Goal: Task Accomplishment & Management: Complete application form

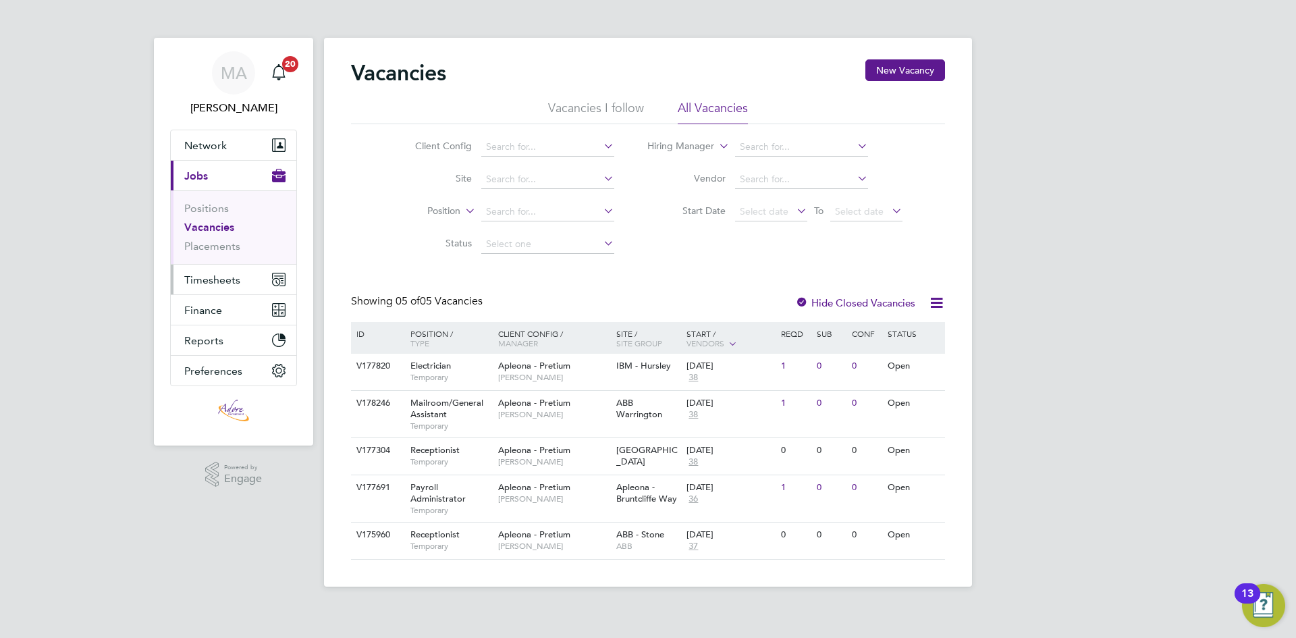
click at [201, 282] on span "Timesheets" at bounding box center [212, 279] width 56 height 13
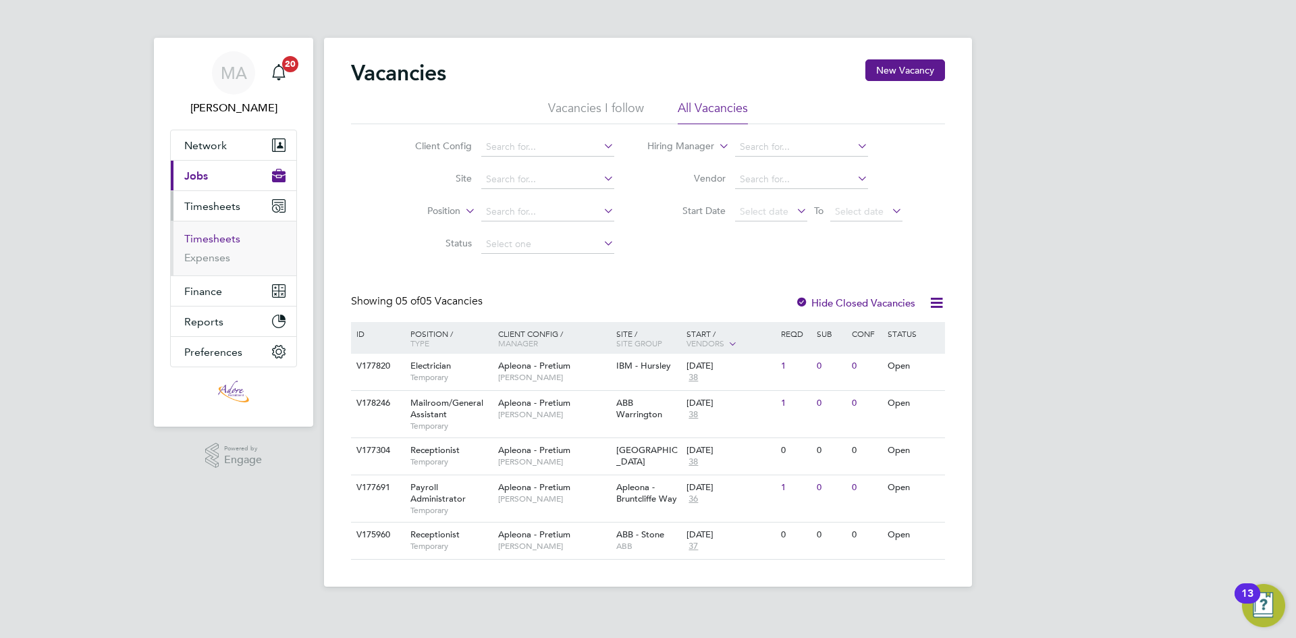
click at [207, 238] on link "Timesheets" at bounding box center [212, 238] width 56 height 13
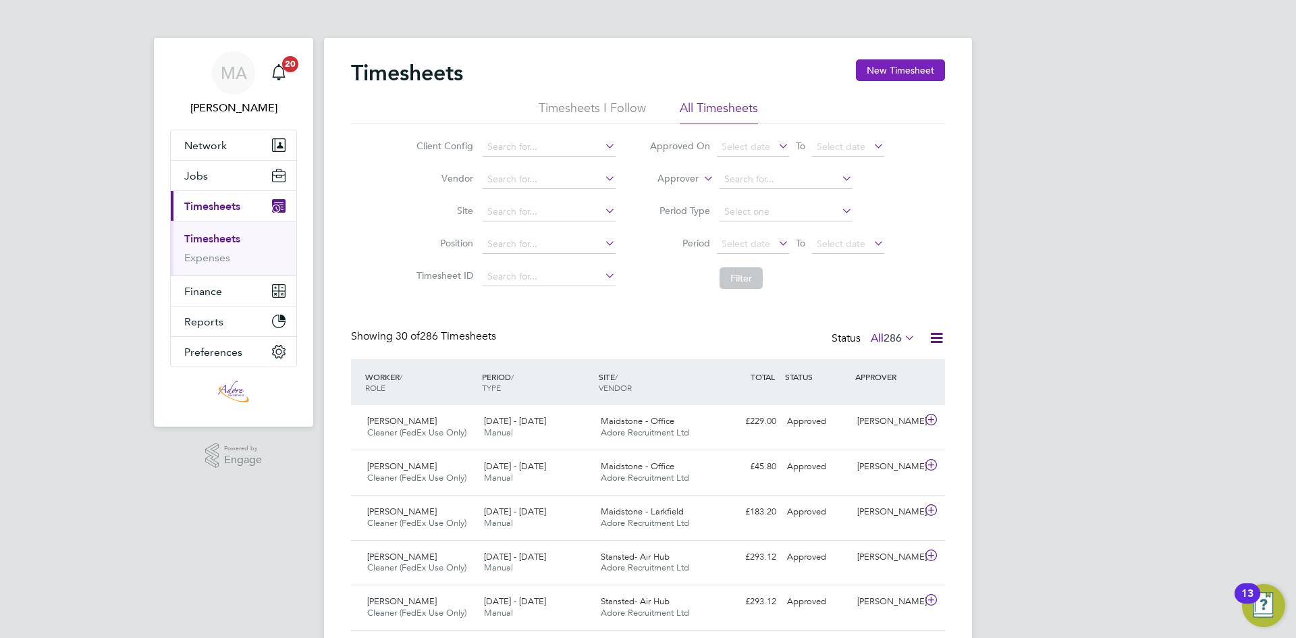
click at [918, 68] on button "New Timesheet" at bounding box center [900, 70] width 89 height 22
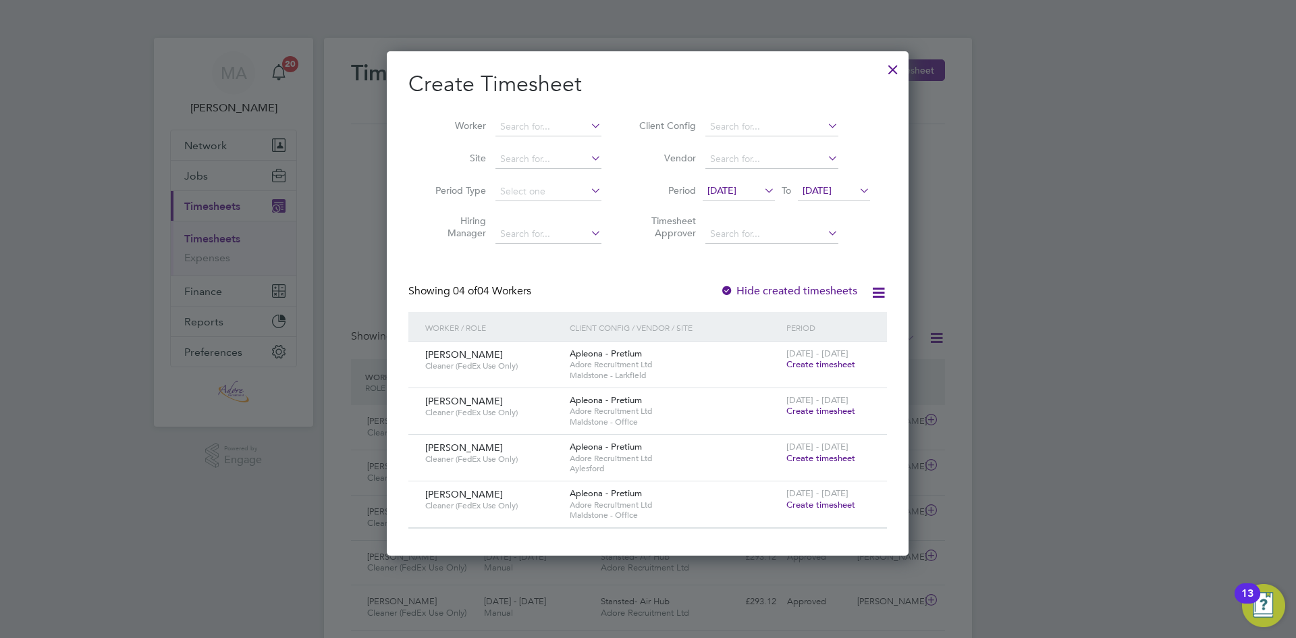
click at [807, 364] on span "Create timesheet" at bounding box center [820, 363] width 69 height 11
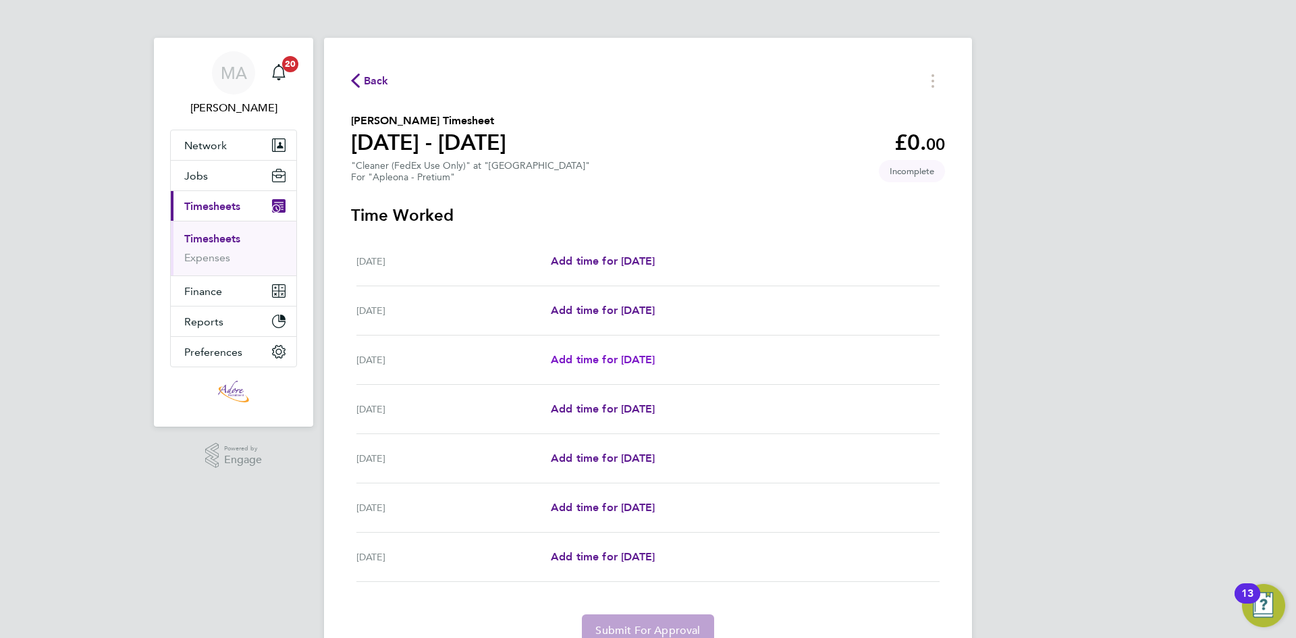
click at [620, 362] on span "Add time for Mon 04 Aug" at bounding box center [603, 359] width 104 height 13
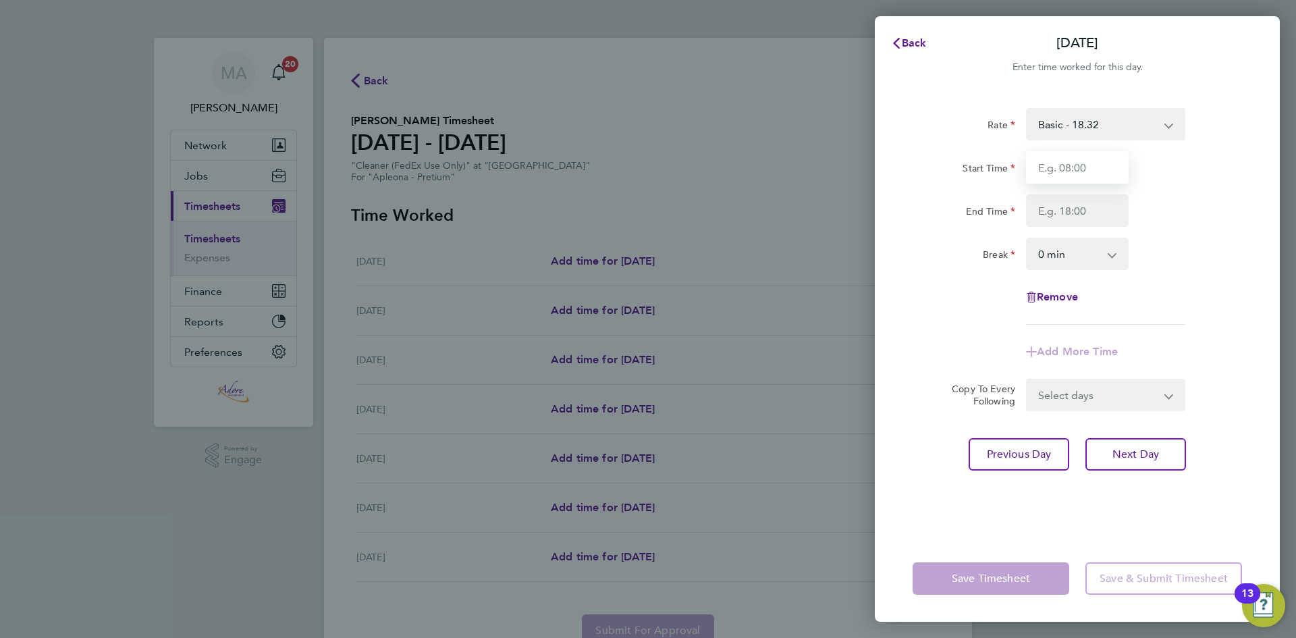
click at [1054, 169] on input "Start Time" at bounding box center [1077, 167] width 103 height 32
type input "06:00"
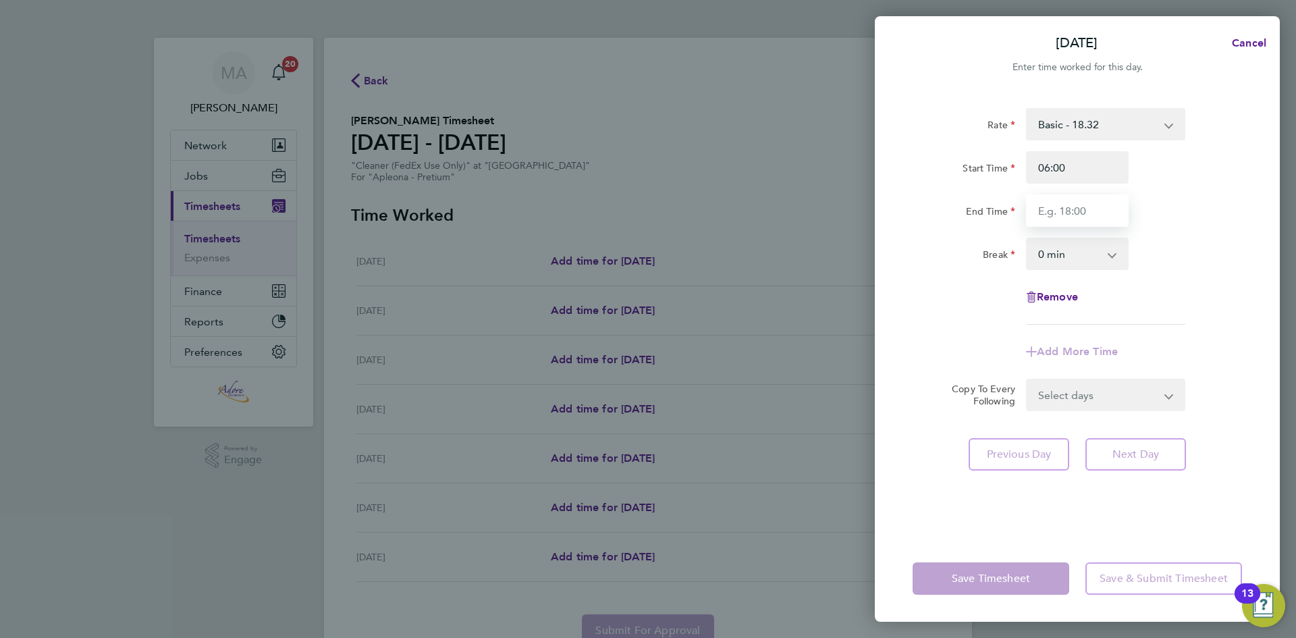
click at [1065, 209] on input "End Time" at bounding box center [1077, 210] width 103 height 32
type input "09:00"
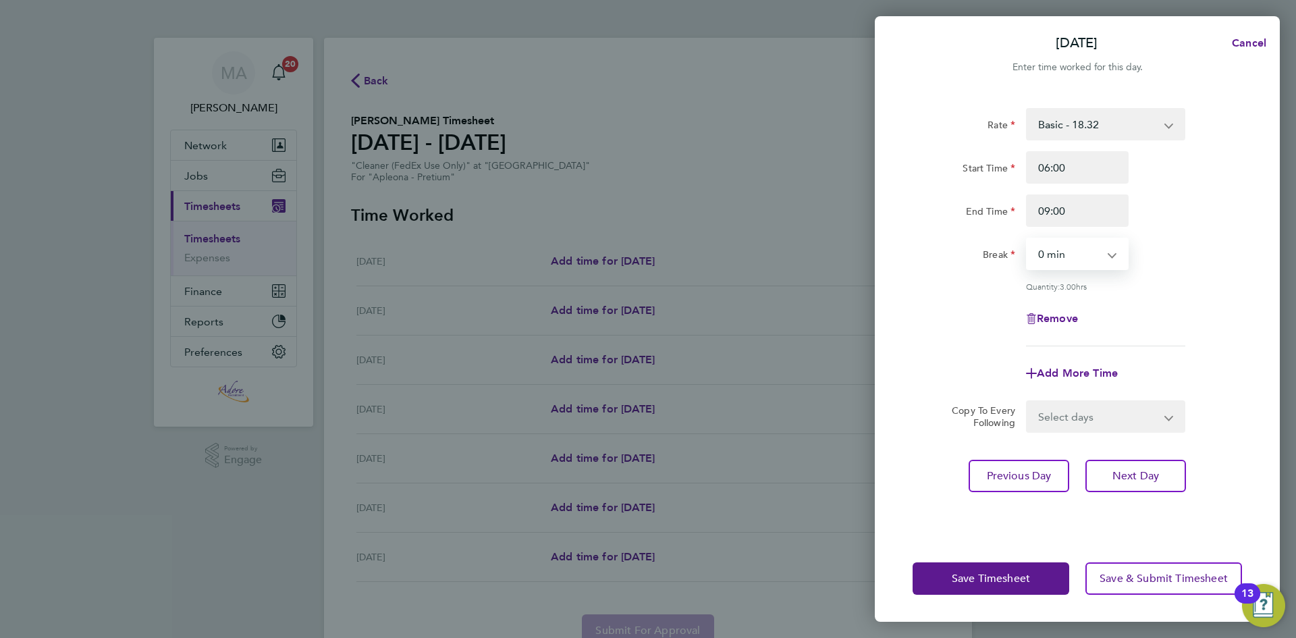
click at [1061, 248] on select "0 min 15 min 30 min 45 min 60 min 75 min 90 min" at bounding box center [1069, 254] width 84 height 30
click at [1076, 368] on span "Add More Time" at bounding box center [1077, 373] width 81 height 13
select select "null"
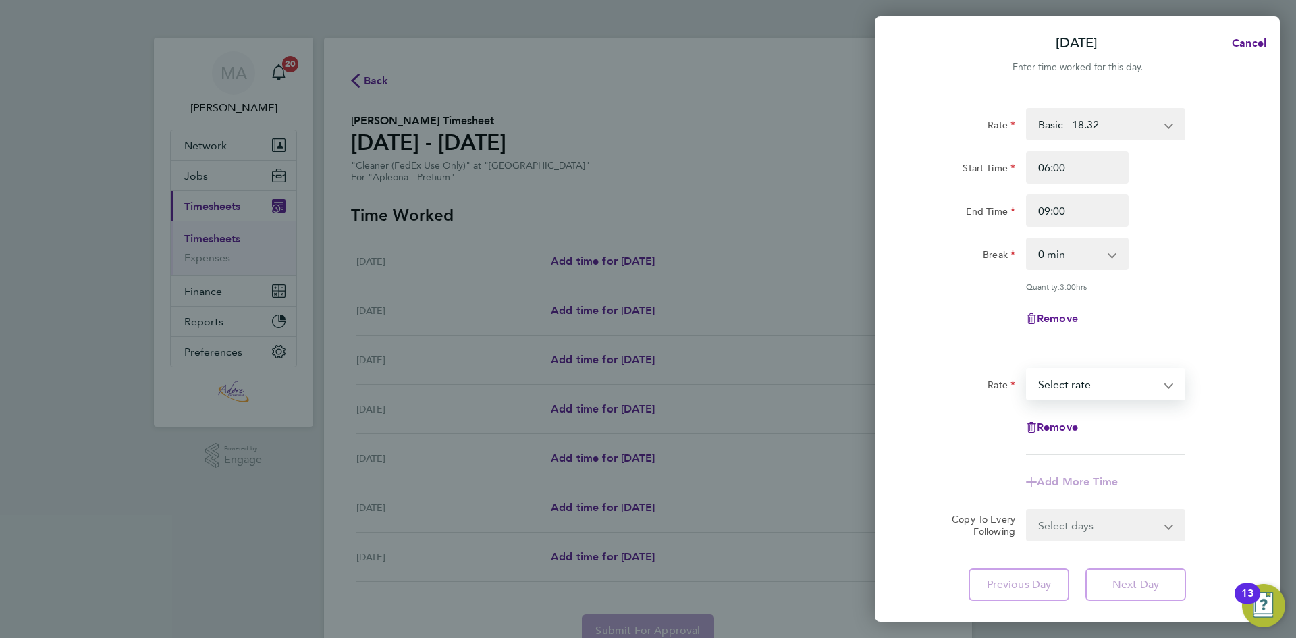
click at [1060, 384] on select "Basic - 18.32 Select rate" at bounding box center [1097, 384] width 140 height 30
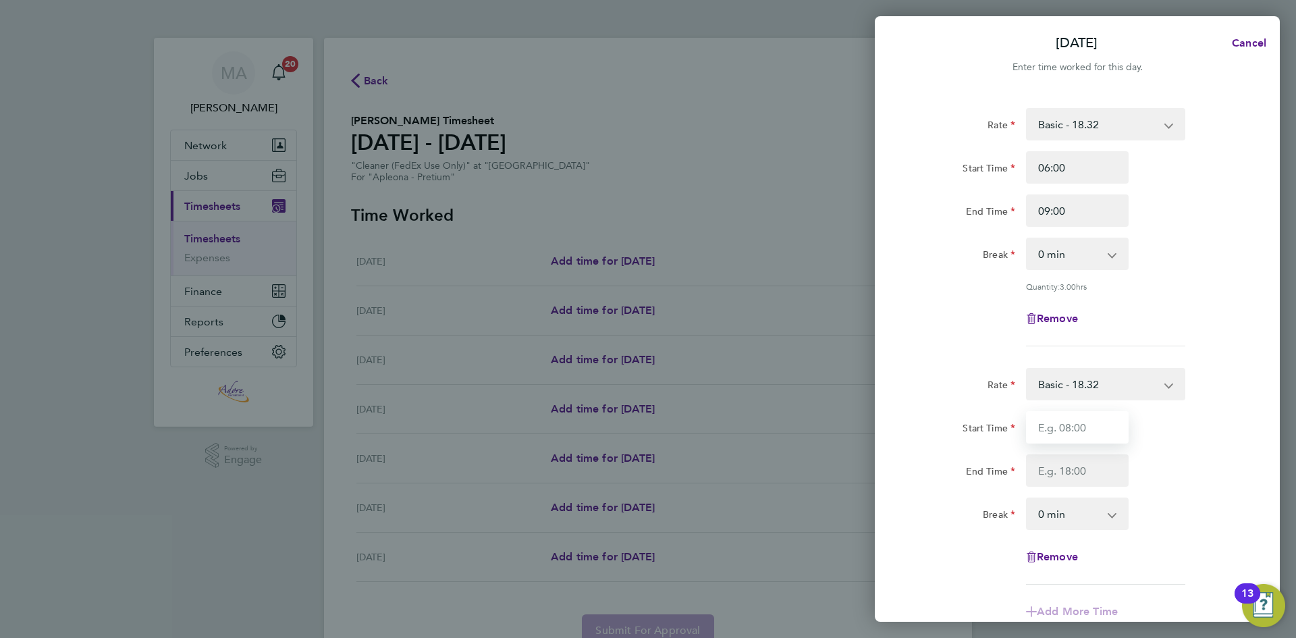
click at [1046, 423] on input "Start Time" at bounding box center [1077, 427] width 103 height 32
type input "09:30"
click at [1042, 470] on input "End Time" at bounding box center [1077, 470] width 103 height 32
type input "12:00"
click at [1171, 454] on div "End Time 12:00" at bounding box center [1077, 470] width 340 height 32
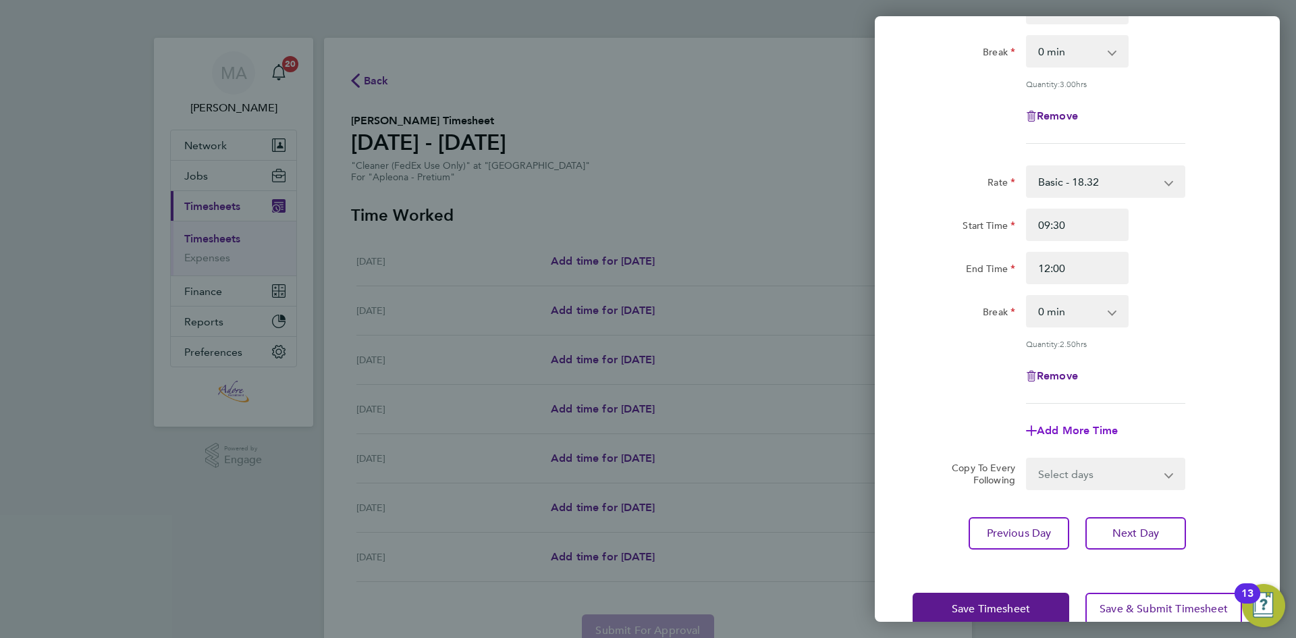
click at [1085, 428] on span "Add More Time" at bounding box center [1077, 430] width 81 height 13
select select "null"
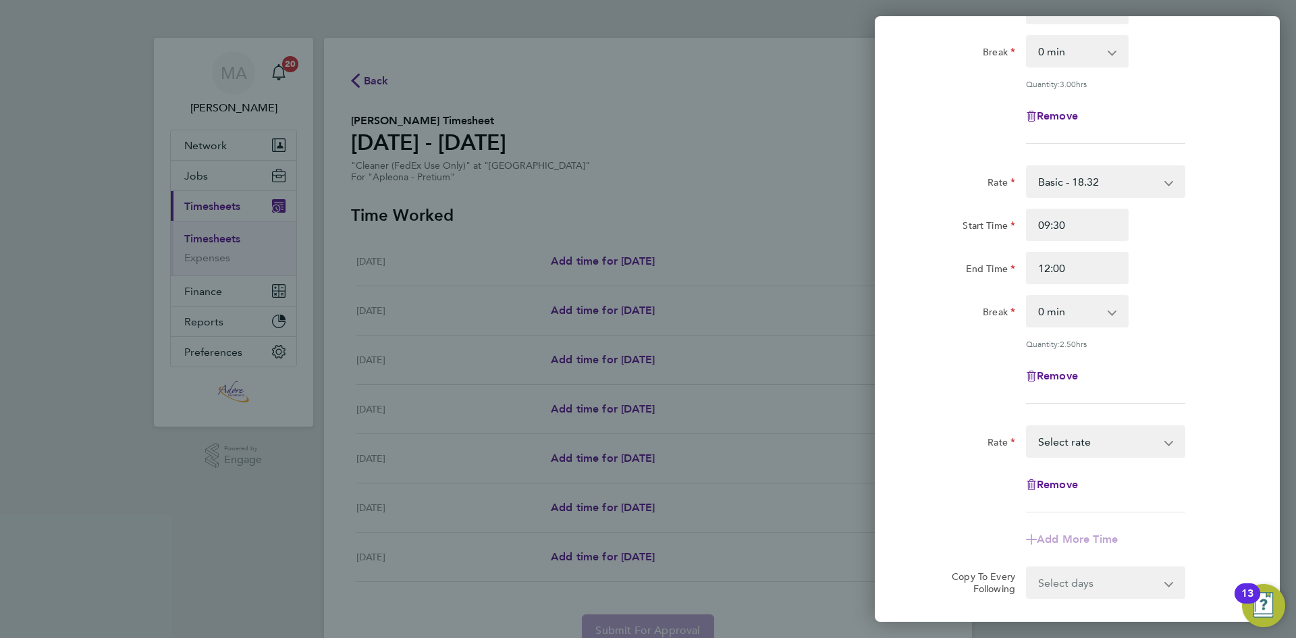
click at [1079, 433] on select "Basic - 18.32 Select rate" at bounding box center [1097, 442] width 140 height 30
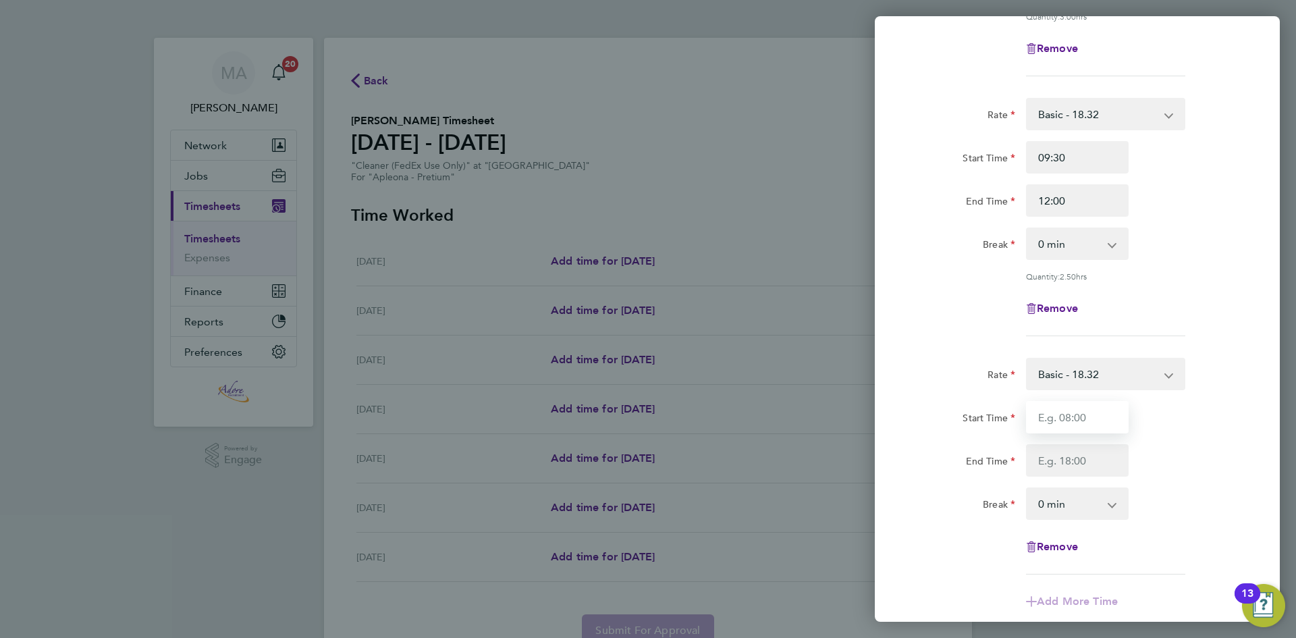
click at [1079, 414] on input "Start Time" at bounding box center [1077, 417] width 103 height 32
type input "12:30"
click at [1068, 453] on input "End Time" at bounding box center [1077, 460] width 103 height 32
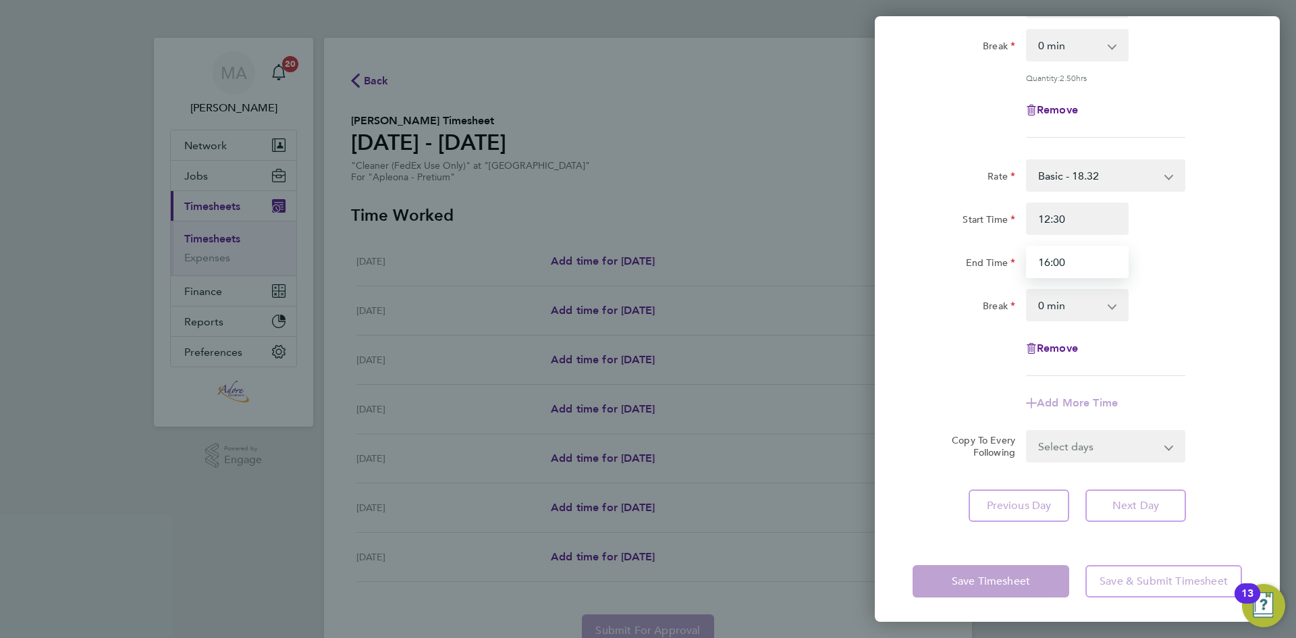
type input "16:00"
click at [1081, 308] on select "0 min 15 min 30 min 45 min 60 min 75 min 90 min" at bounding box center [1069, 305] width 84 height 30
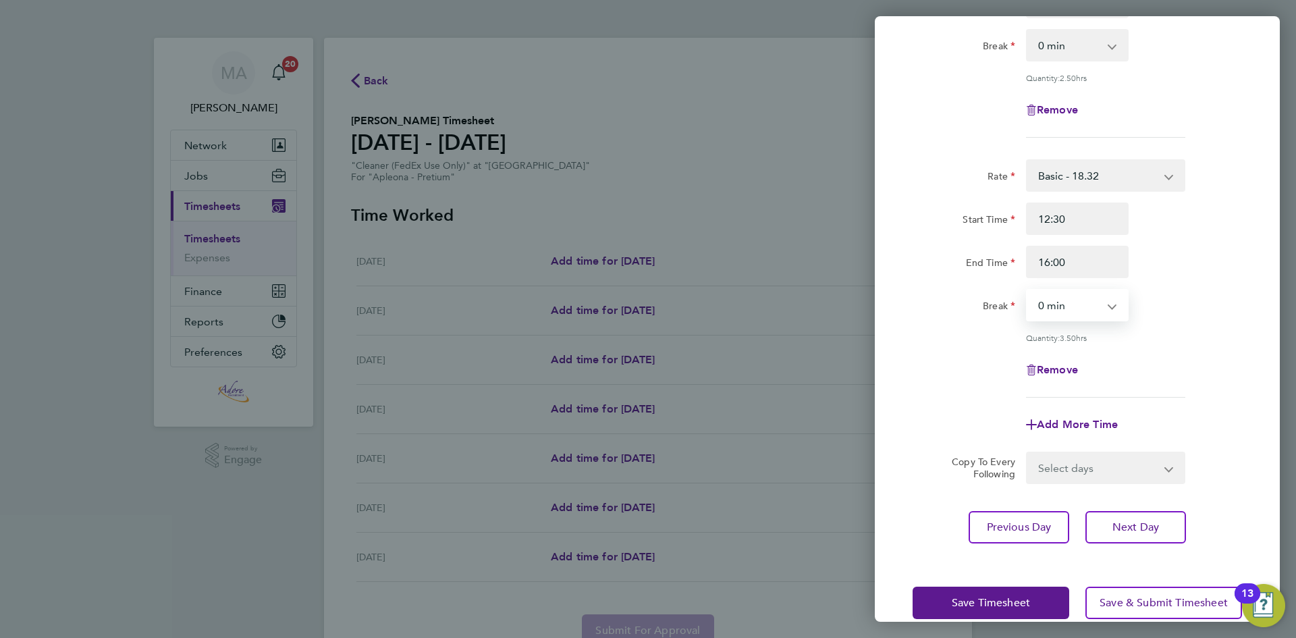
click at [1080, 308] on select "0 min 15 min 30 min 45 min 60 min 75 min 90 min" at bounding box center [1069, 305] width 84 height 30
click at [1125, 523] on span "Next Day" at bounding box center [1135, 527] width 47 height 14
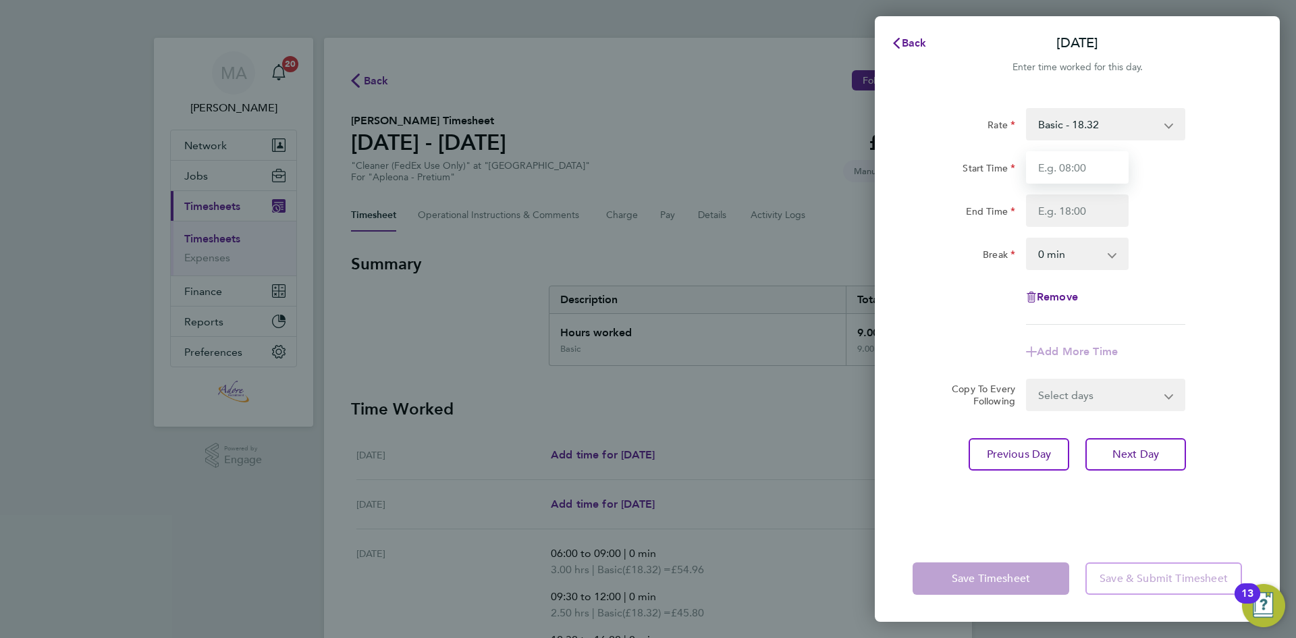
click at [1061, 170] on input "Start Time" at bounding box center [1077, 167] width 103 height 32
type input "06:00"
click at [1062, 215] on input "End Time" at bounding box center [1077, 210] width 103 height 32
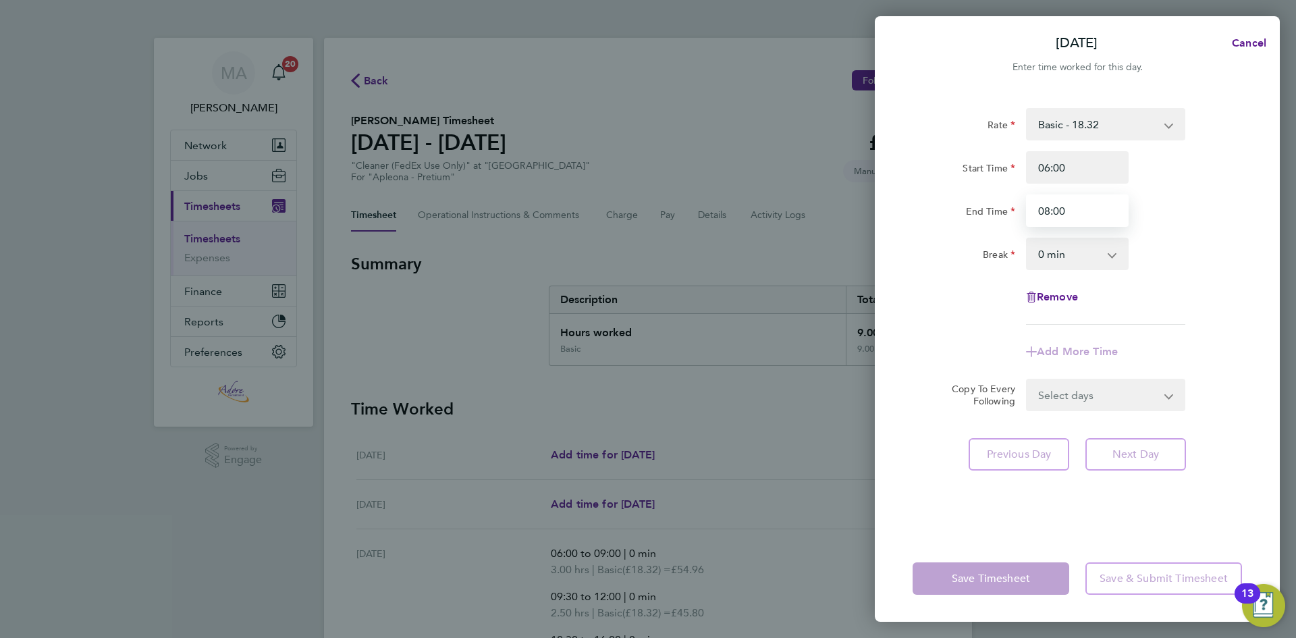
type input "08:00"
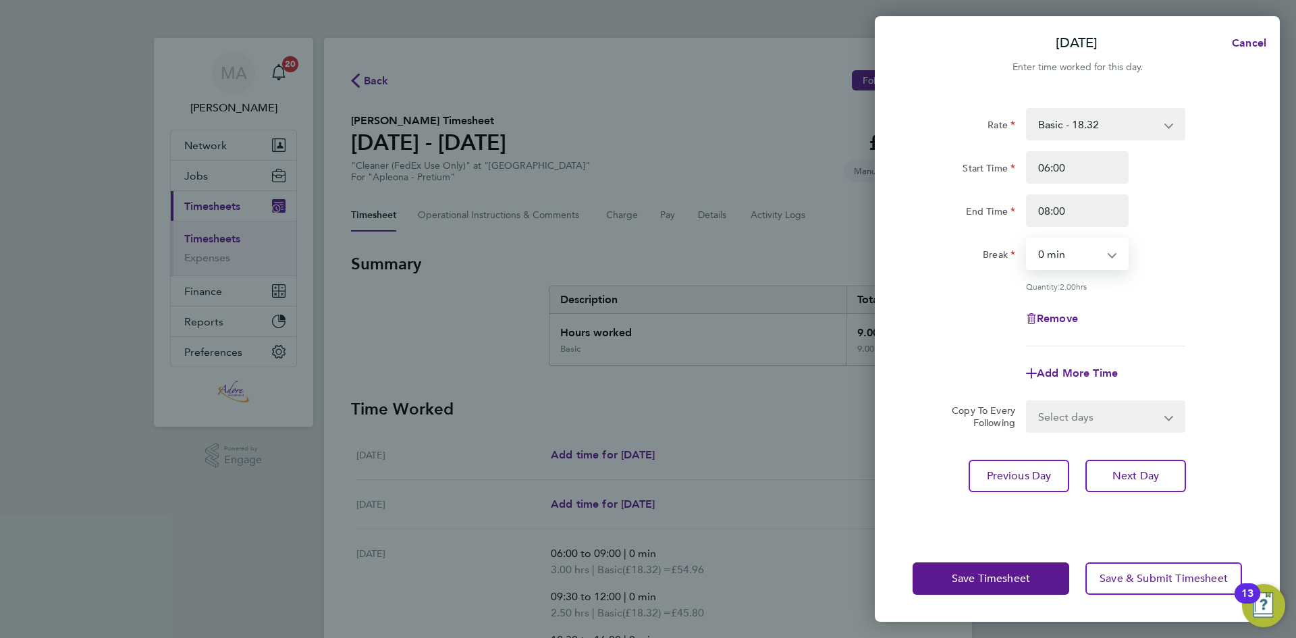
click at [1060, 255] on select "0 min 15 min 30 min 45 min 60 min 75 min 90 min" at bounding box center [1069, 254] width 84 height 30
click at [1137, 478] on span "Next Day" at bounding box center [1135, 476] width 47 height 14
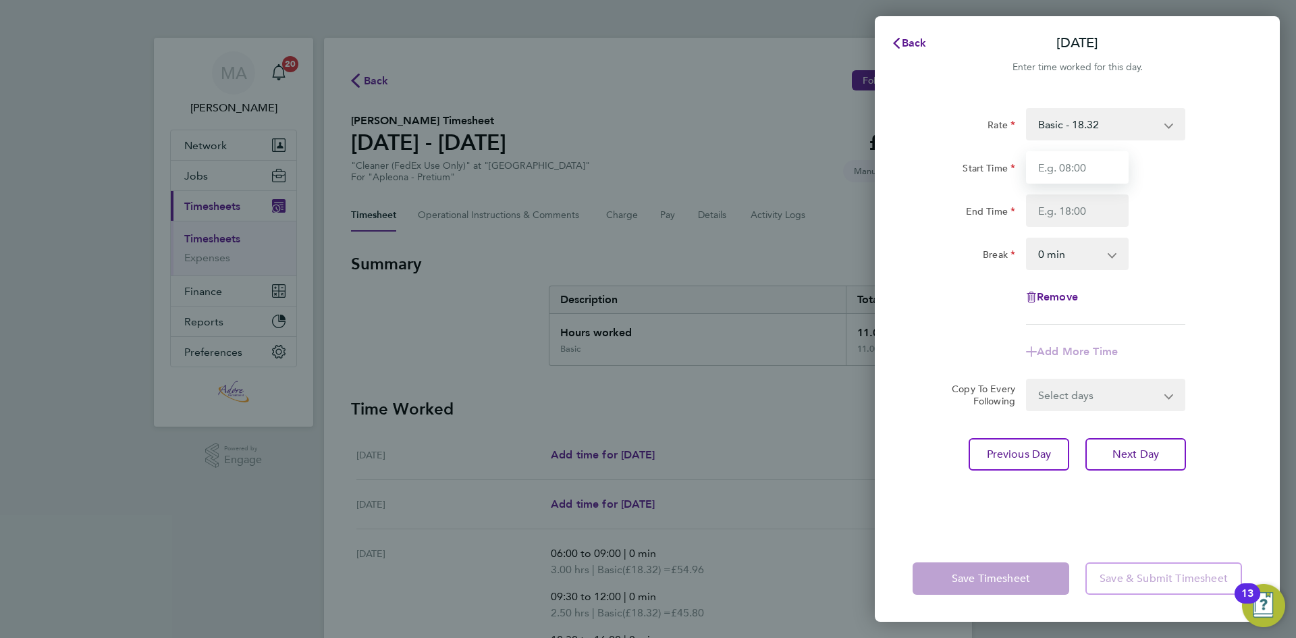
click at [1063, 167] on input "Start Time" at bounding box center [1077, 167] width 103 height 32
type input "06:00"
click at [1060, 209] on input "End Time" at bounding box center [1077, 210] width 103 height 32
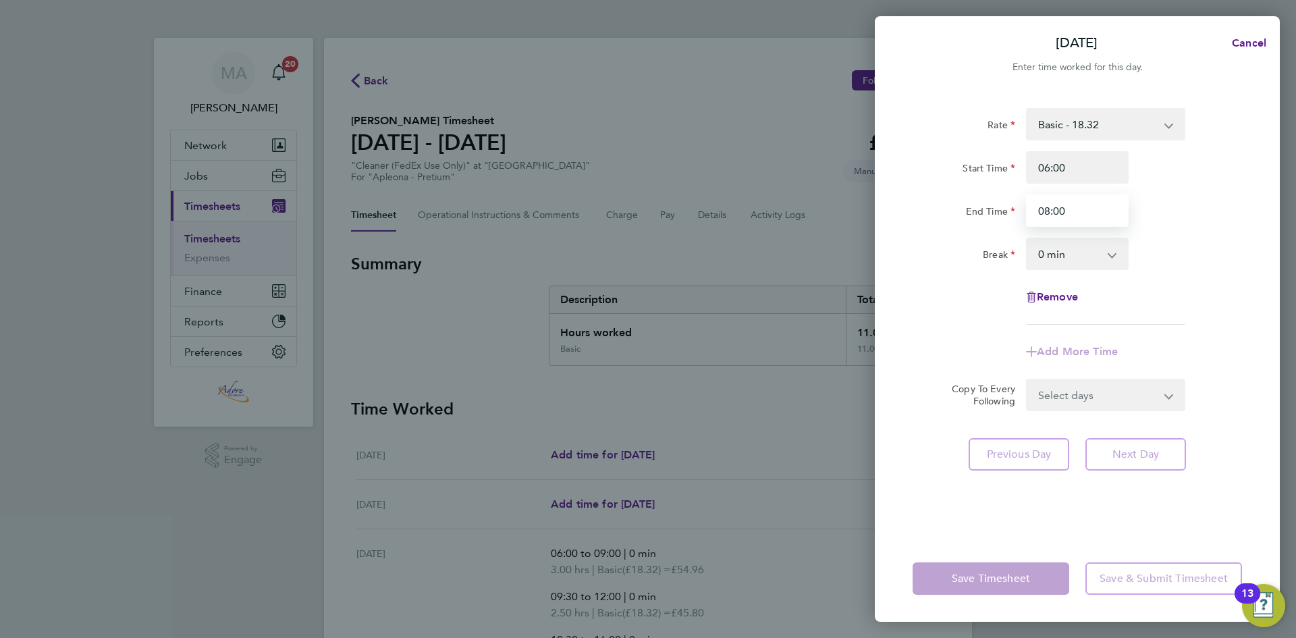
type input "08:00"
drag, startPoint x: 1069, startPoint y: 245, endPoint x: 1071, endPoint y: 263, distance: 18.3
click at [1069, 245] on select "0 min 15 min 30 min 45 min 60 min 75 min 90 min" at bounding box center [1069, 254] width 84 height 30
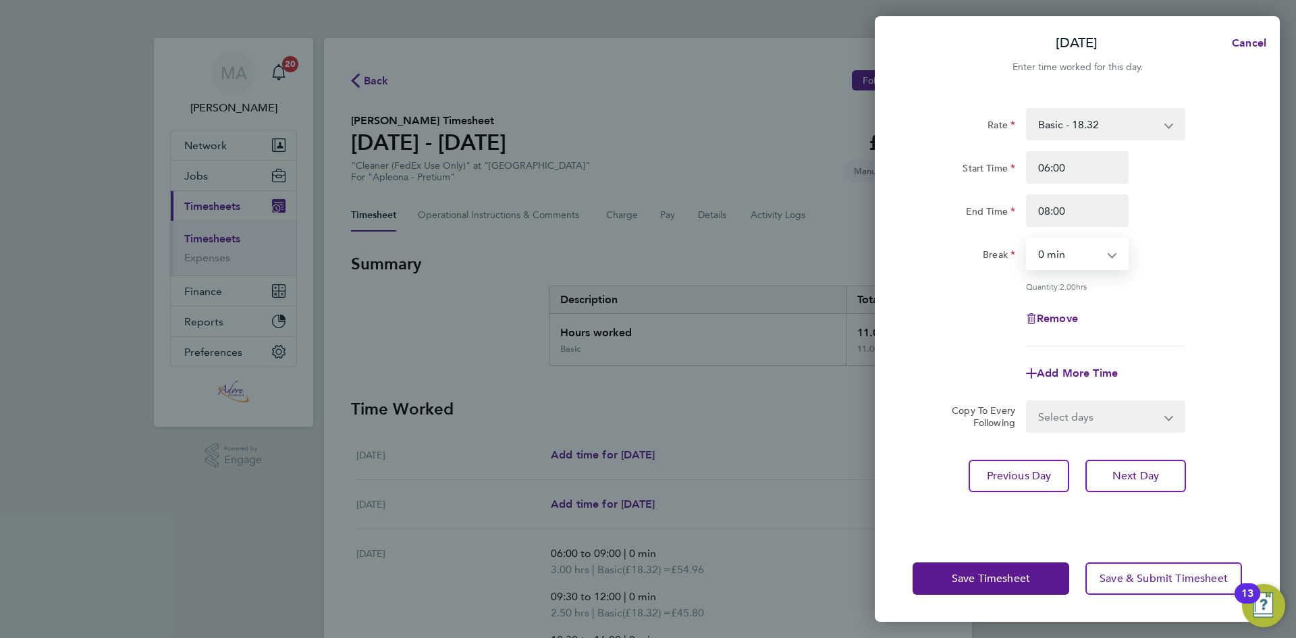
click at [1027, 239] on select "0 min 15 min 30 min 45 min 60 min 75 min 90 min" at bounding box center [1069, 254] width 84 height 30
click at [1134, 475] on span "Next Day" at bounding box center [1135, 476] width 47 height 14
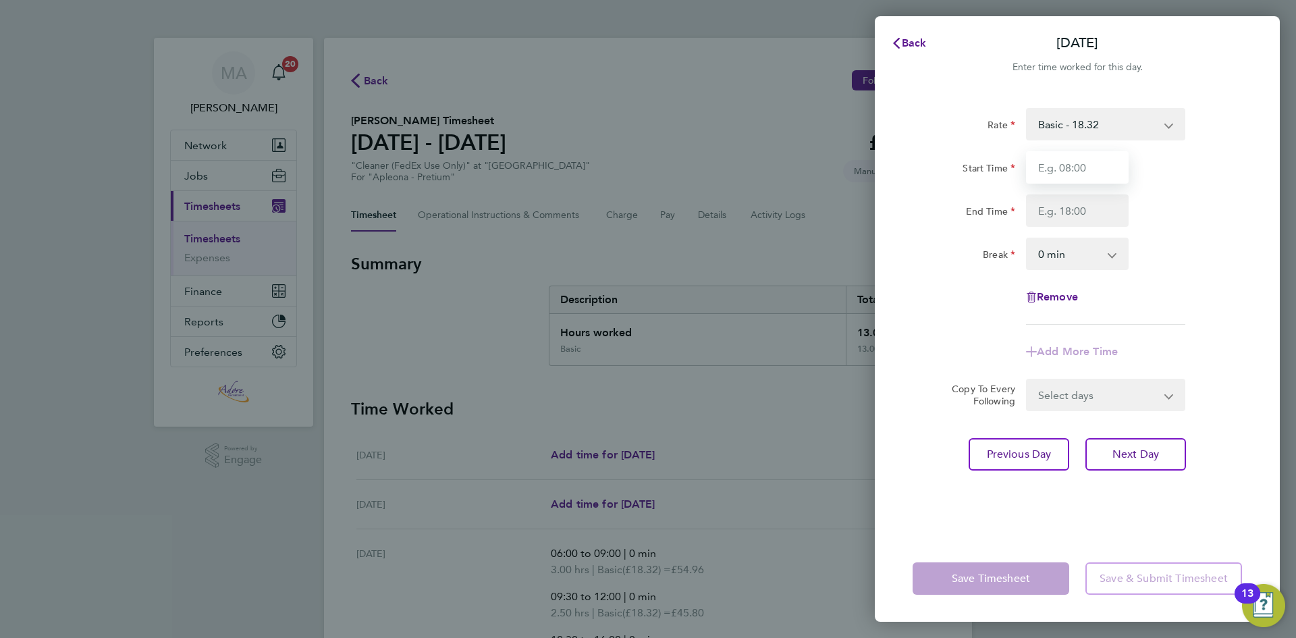
click at [1092, 171] on input "Start Time" at bounding box center [1077, 167] width 103 height 32
type input "06:00"
click at [1066, 205] on input "End Time" at bounding box center [1077, 210] width 103 height 32
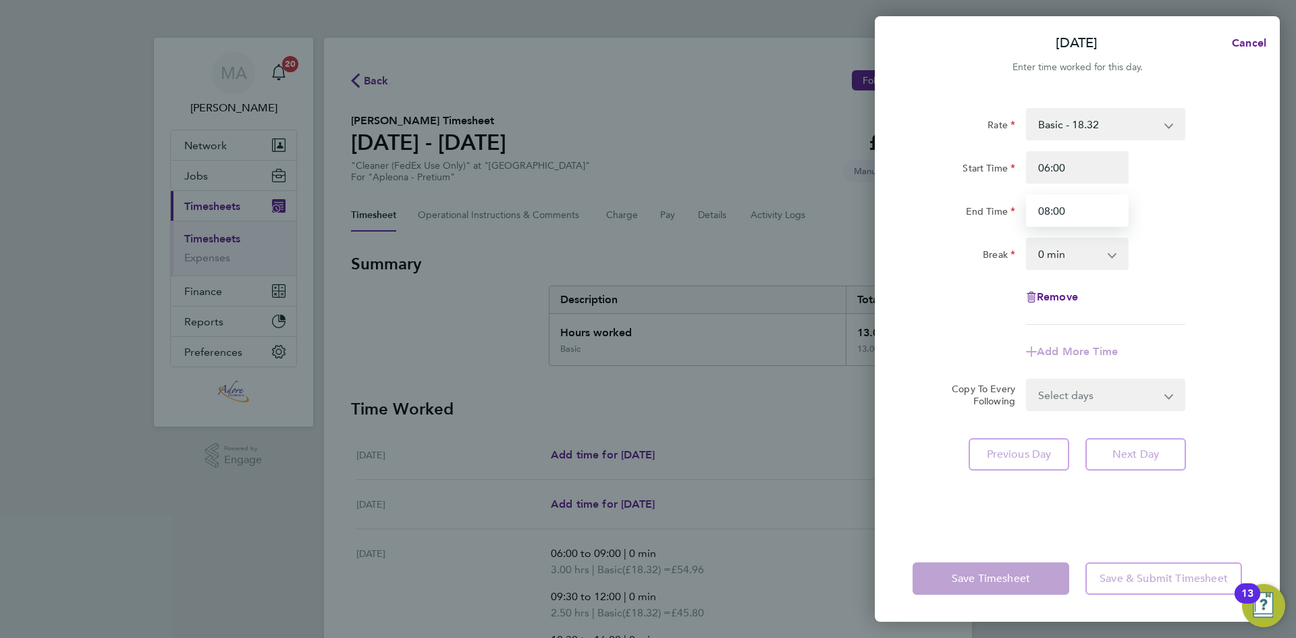
type input "08:00"
click at [1111, 252] on app-icon-cross-button at bounding box center [1119, 254] width 16 height 30
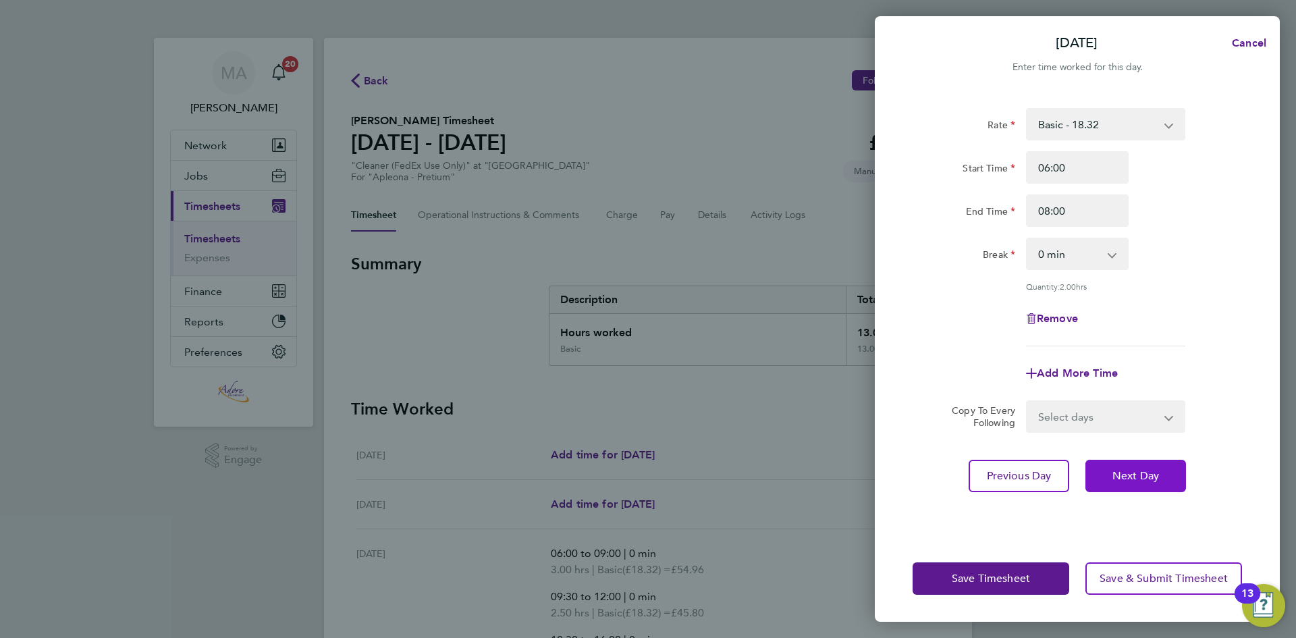
click at [1104, 481] on button "Next Day" at bounding box center [1135, 476] width 101 height 32
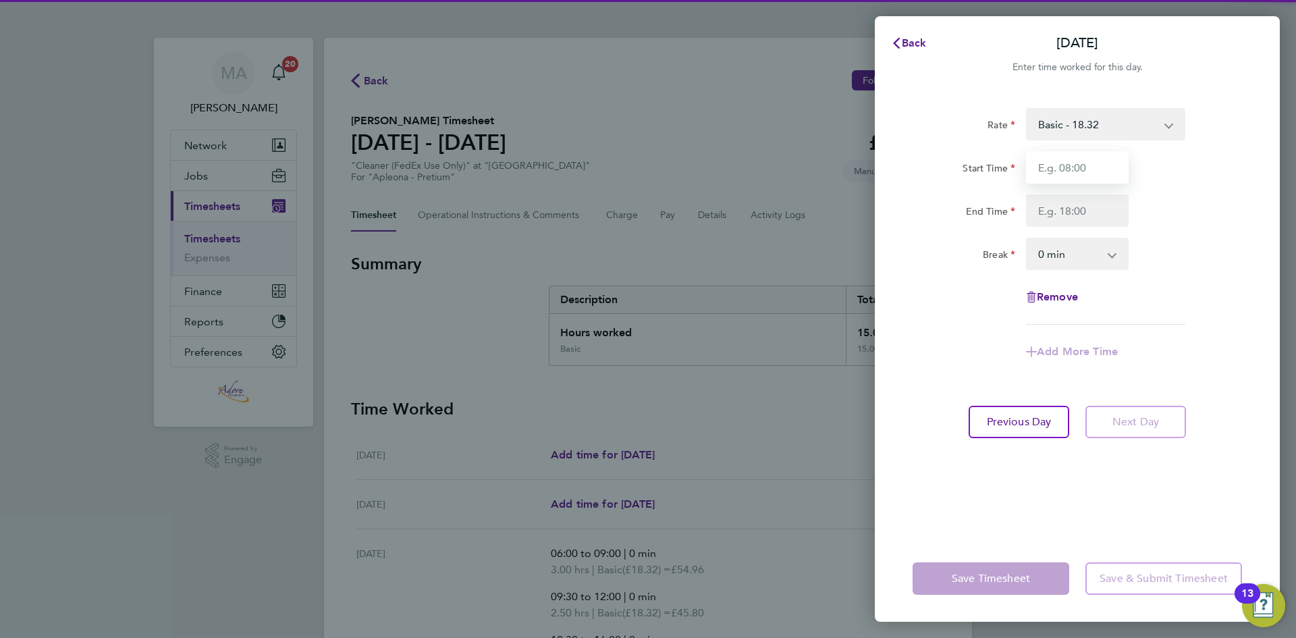
click at [1037, 164] on input "Start Time" at bounding box center [1077, 167] width 103 height 32
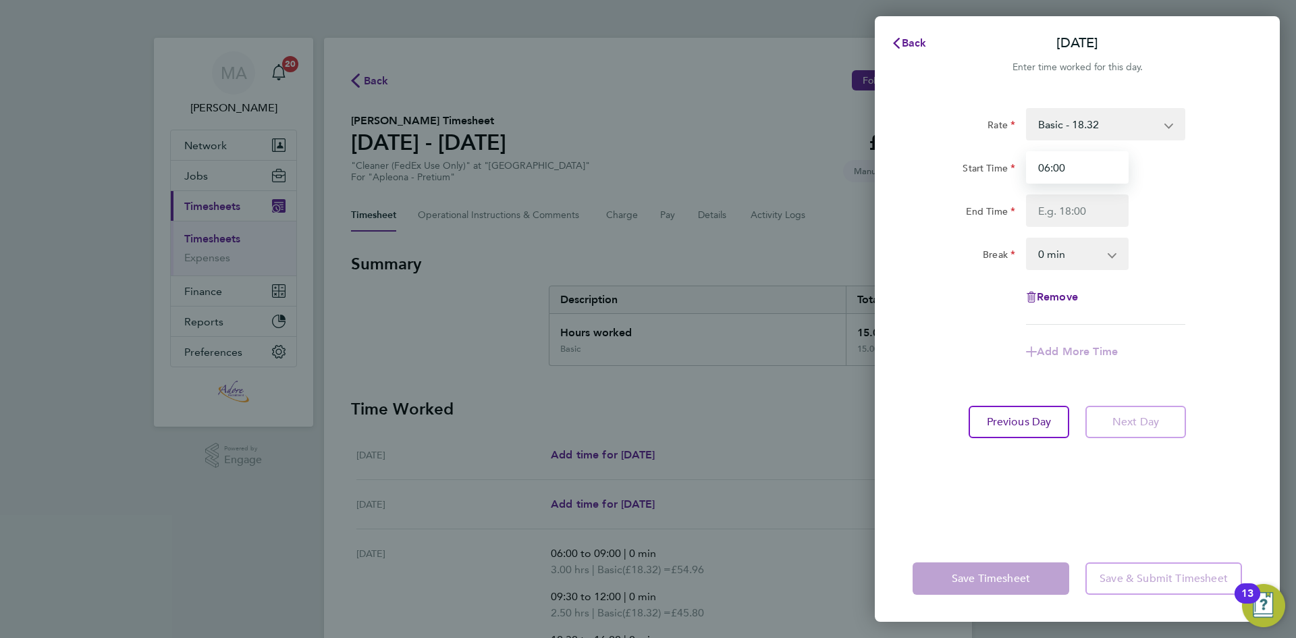
type input "06:00"
click at [1036, 215] on input "End Time" at bounding box center [1077, 210] width 103 height 32
type input "08:00"
click at [1046, 259] on select "0 min 15 min 30 min 45 min 60 min 75 min 90 min" at bounding box center [1069, 254] width 84 height 30
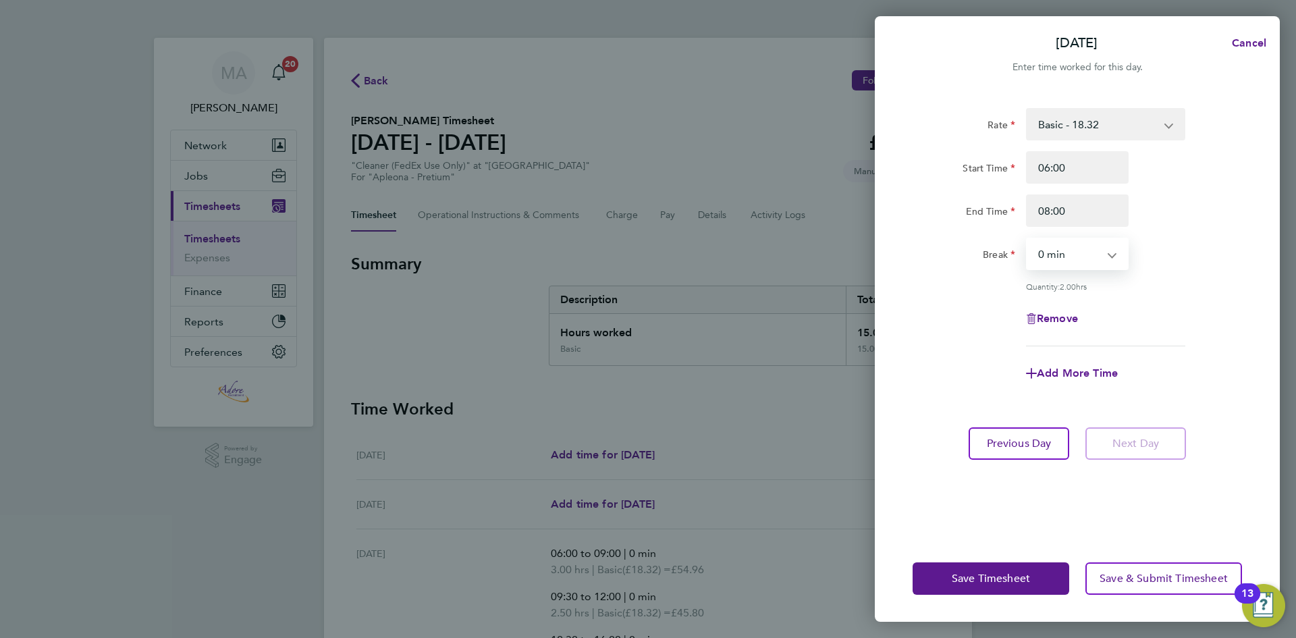
click at [1065, 252] on select "0 min 15 min 30 min 45 min 60 min 75 min 90 min" at bounding box center [1069, 254] width 84 height 30
click at [992, 581] on span "Save Timesheet" at bounding box center [991, 579] width 78 height 14
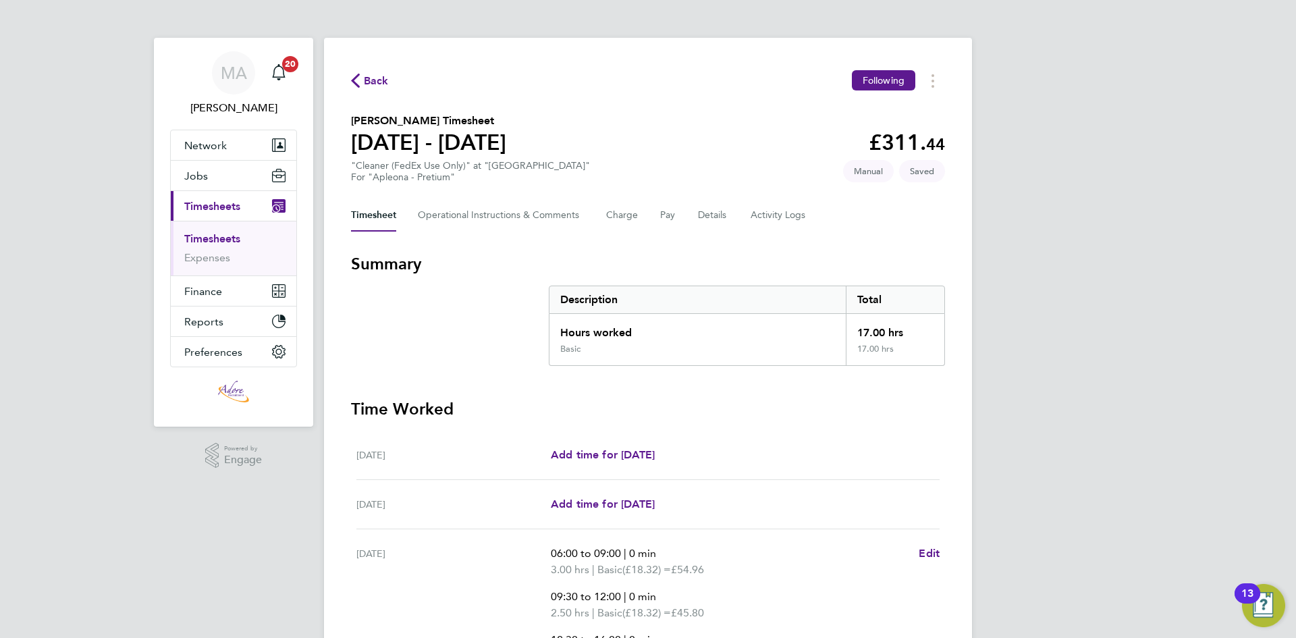
click at [377, 75] on span "Back" at bounding box center [376, 81] width 25 height 16
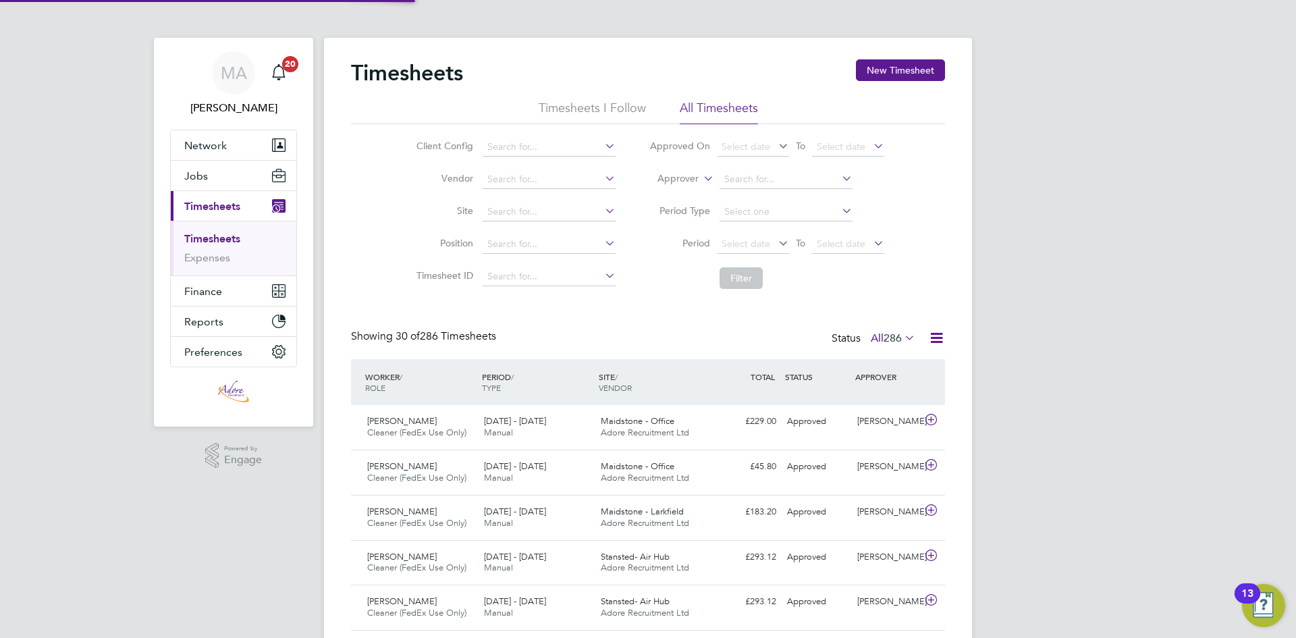
scroll to position [34, 117]
click at [903, 72] on button "New Timesheet" at bounding box center [900, 70] width 89 height 22
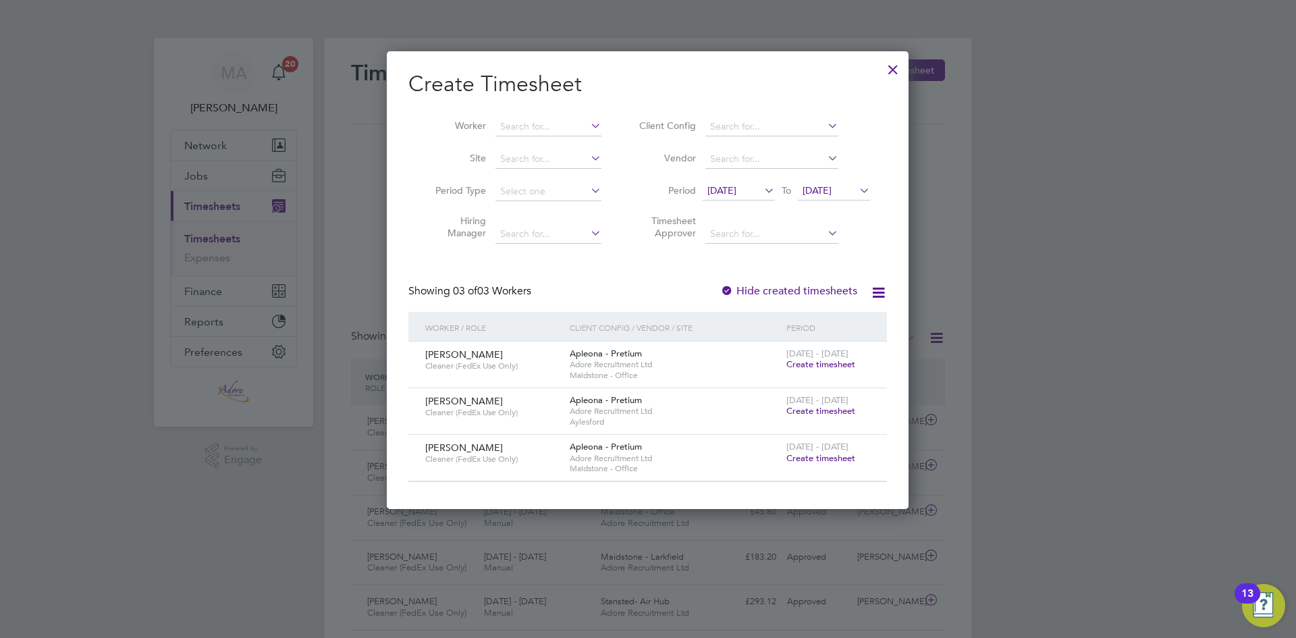
click at [892, 62] on div at bounding box center [893, 66] width 24 height 24
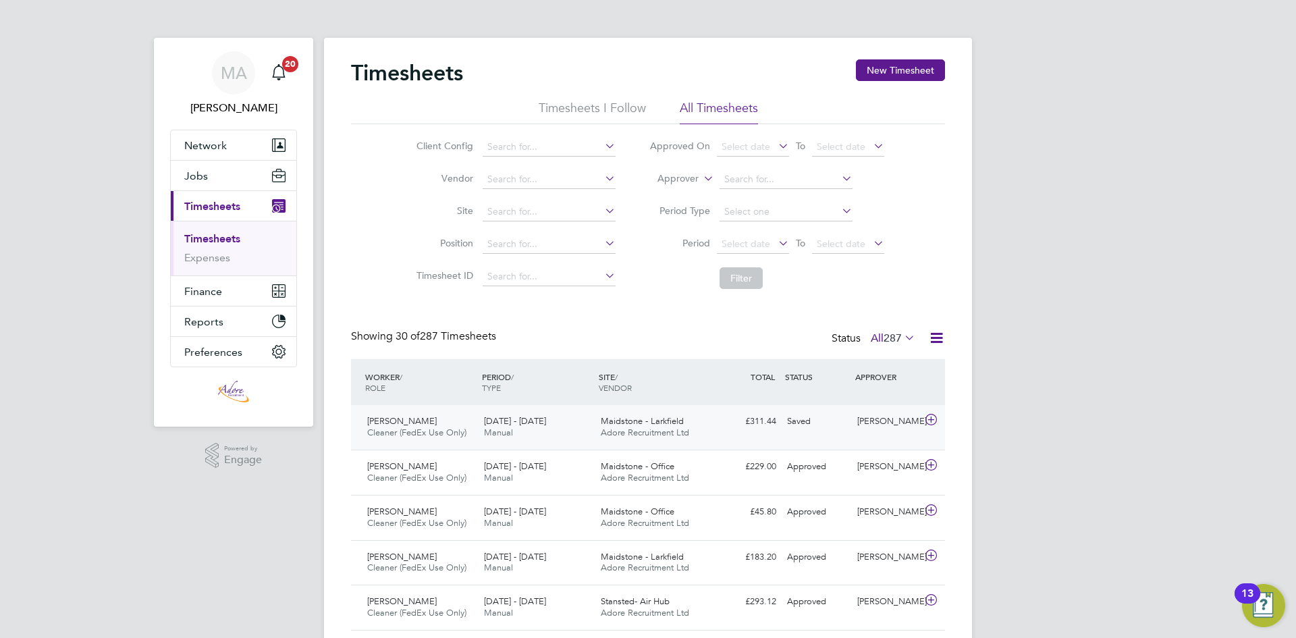
click at [932, 421] on icon at bounding box center [931, 419] width 17 height 11
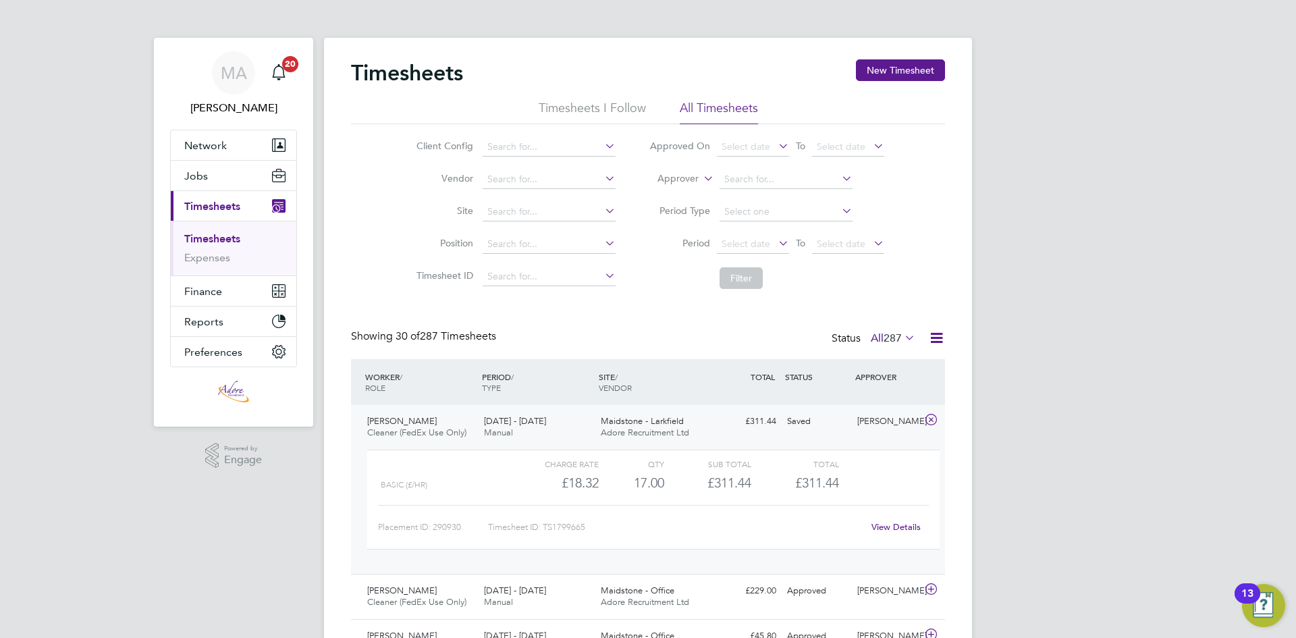
click at [896, 524] on link "View Details" at bounding box center [895, 526] width 49 height 11
click at [919, 67] on button "New Timesheet" at bounding box center [900, 70] width 89 height 22
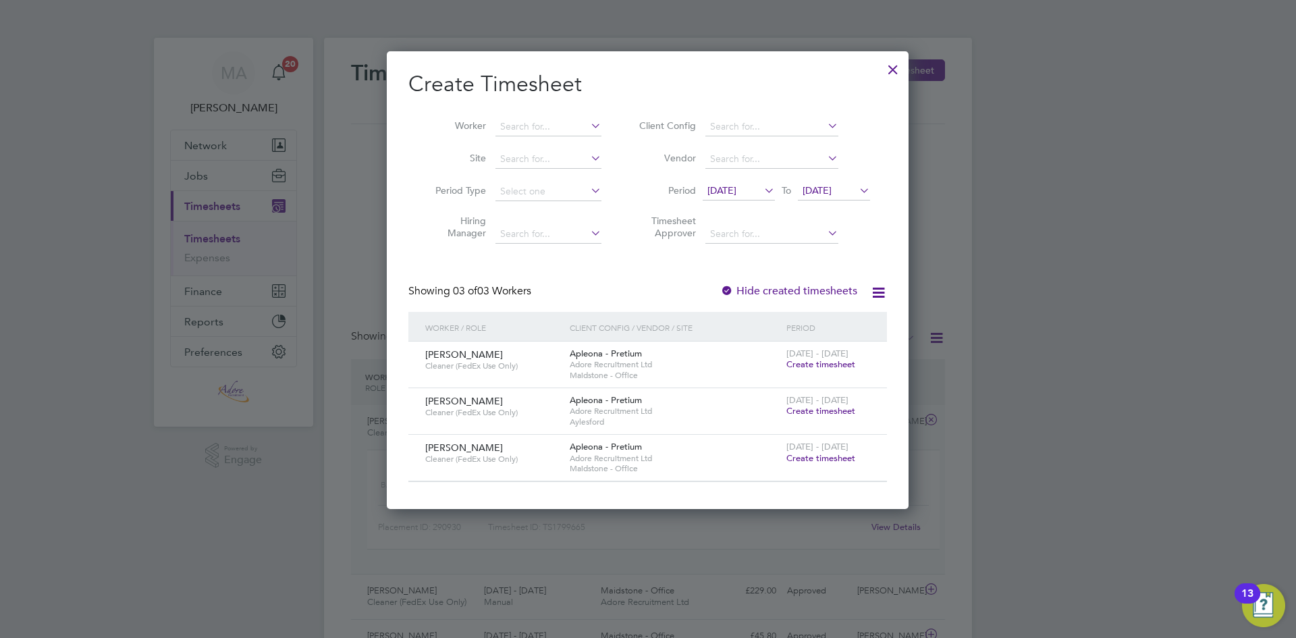
click at [813, 462] on span "Create timesheet" at bounding box center [820, 457] width 69 height 11
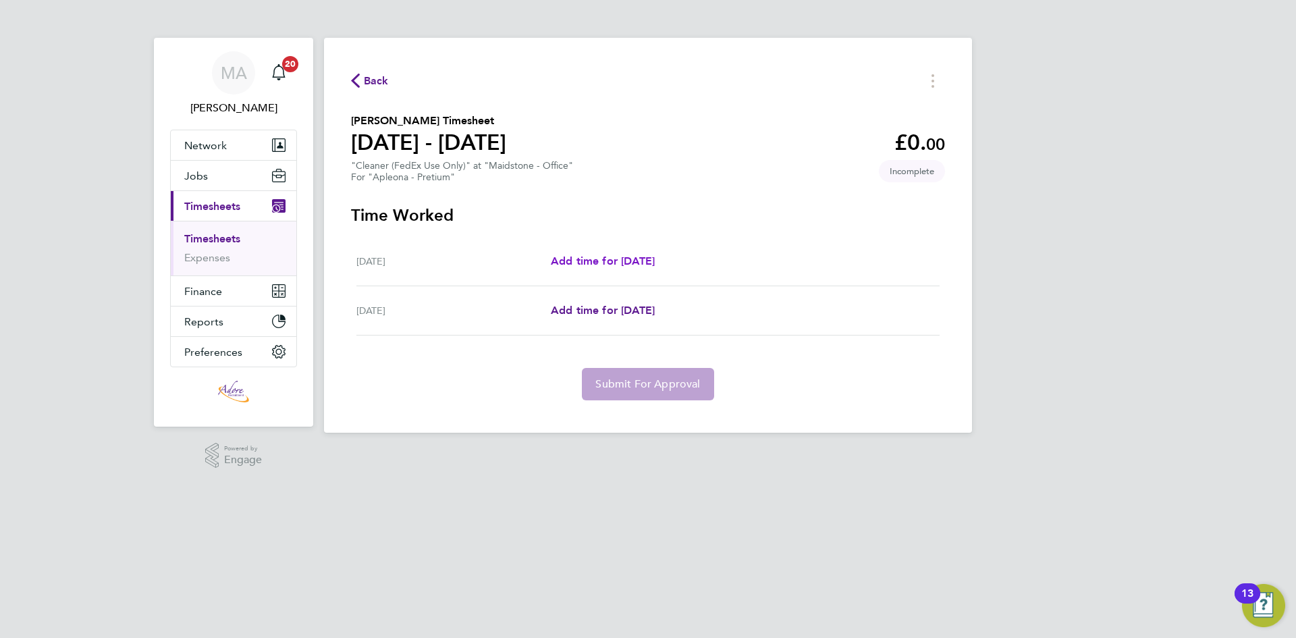
click at [601, 259] on span "Add time for Mon 04 Aug" at bounding box center [603, 260] width 104 height 13
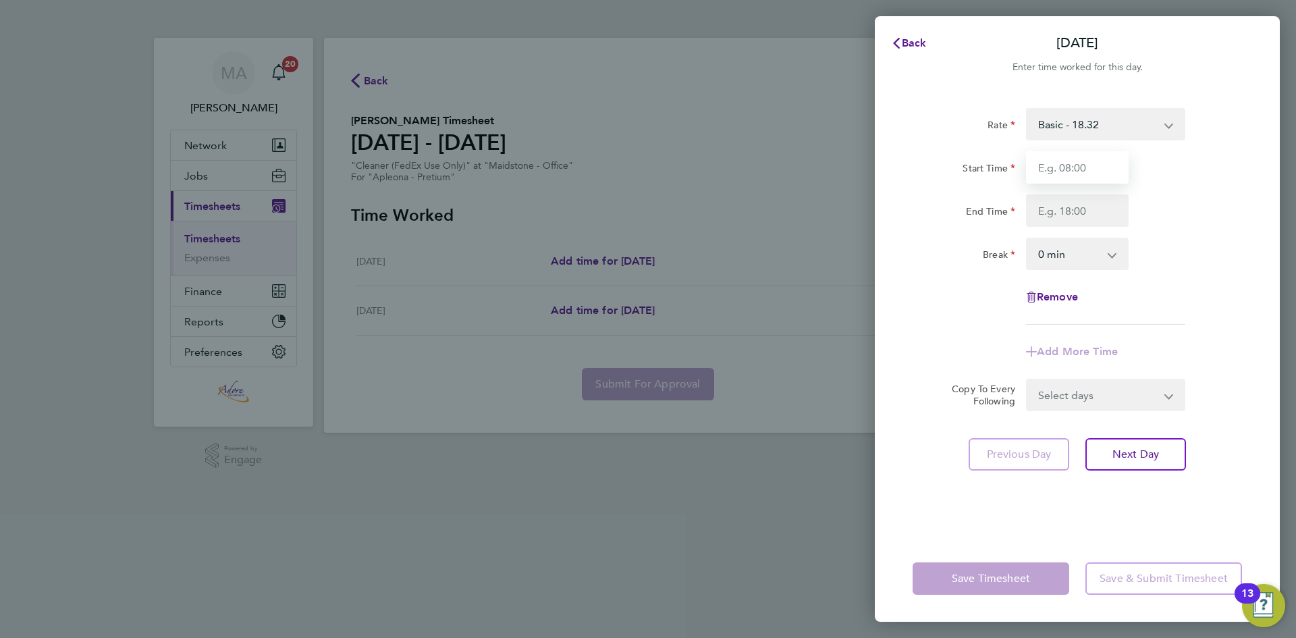
click at [1073, 173] on input "Start Time" at bounding box center [1077, 167] width 103 height 32
type input "09:30"
click at [1063, 210] on input "End Time" at bounding box center [1077, 210] width 103 height 32
type input "12:00"
click at [1108, 244] on select "0 min 15 min 30 min 45 min 60 min 75 min 90 min" at bounding box center [1069, 254] width 84 height 30
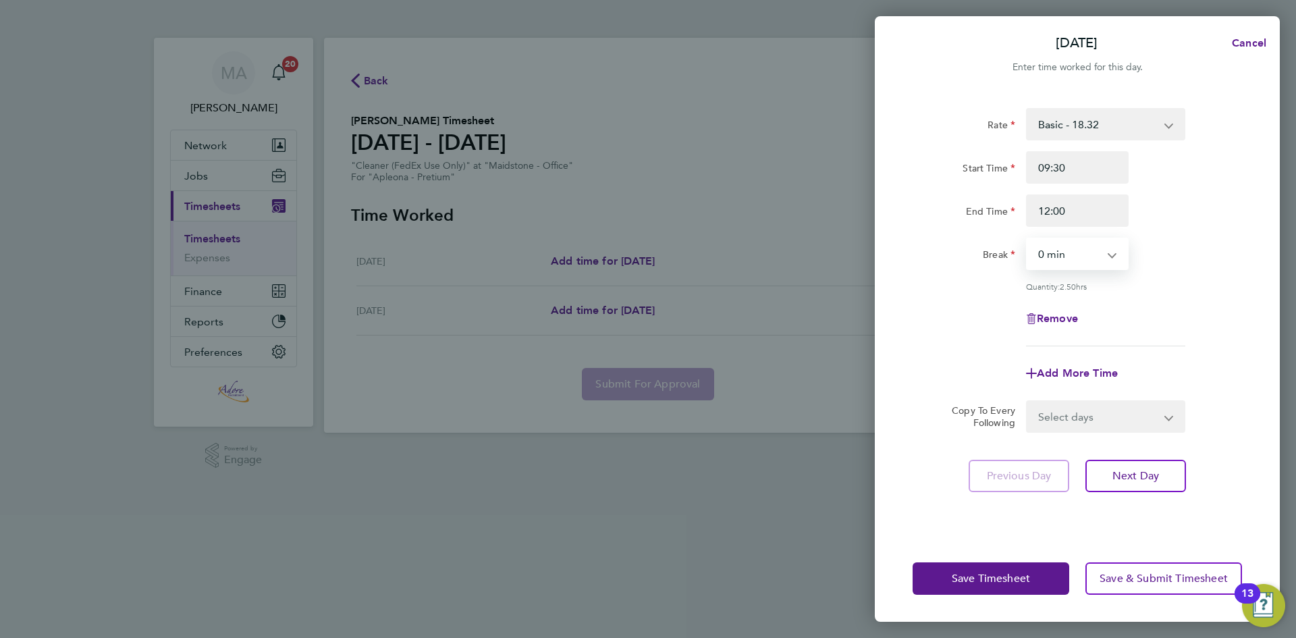
click at [1108, 244] on select "0 min 15 min 30 min 45 min 60 min 75 min 90 min" at bounding box center [1069, 254] width 84 height 30
click at [1022, 571] on button "Save Timesheet" at bounding box center [991, 578] width 157 height 32
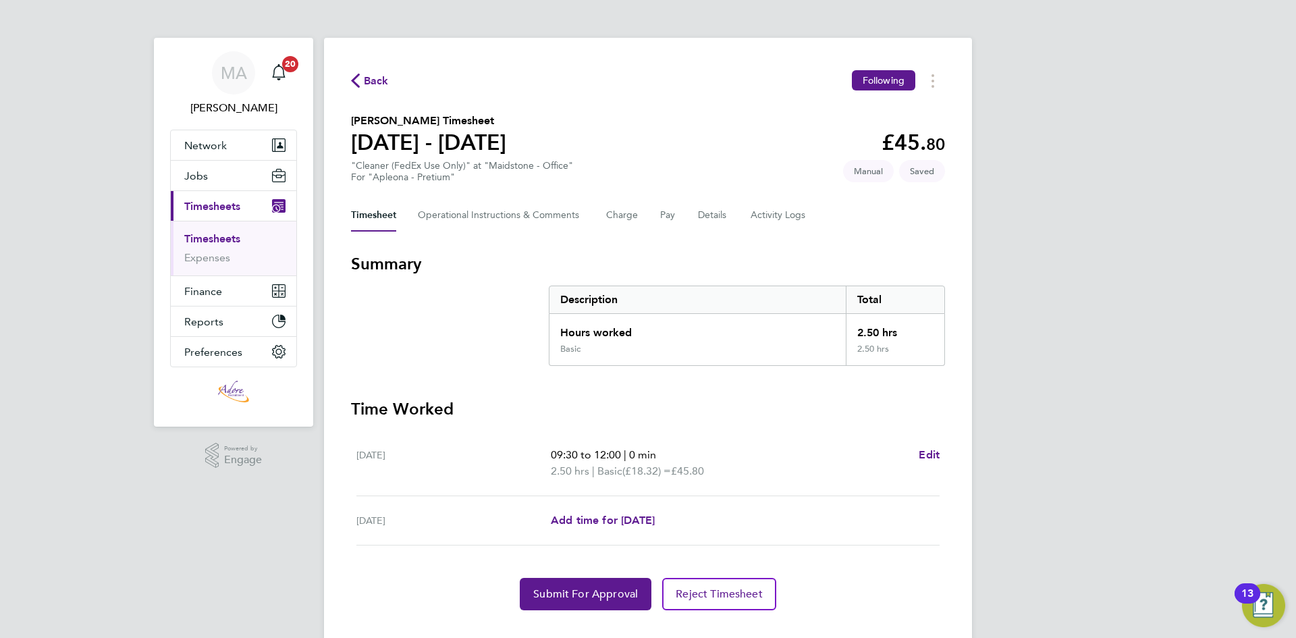
click at [373, 80] on span "Back" at bounding box center [376, 81] width 25 height 16
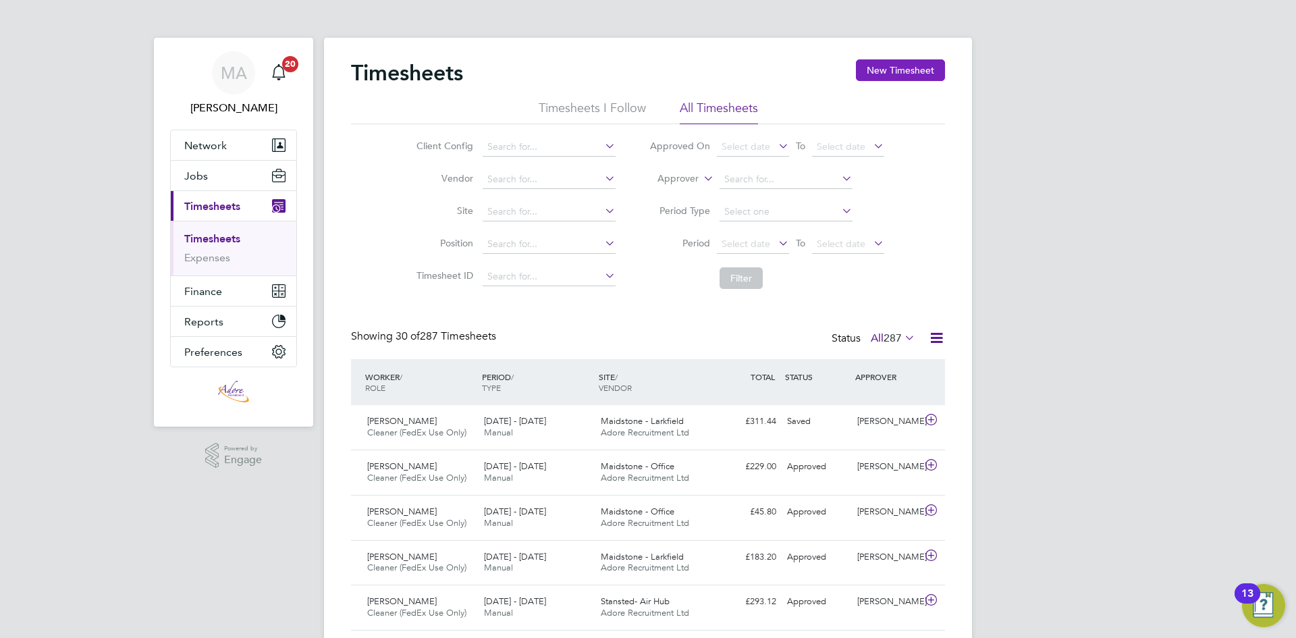
click at [903, 71] on button "New Timesheet" at bounding box center [900, 70] width 89 height 22
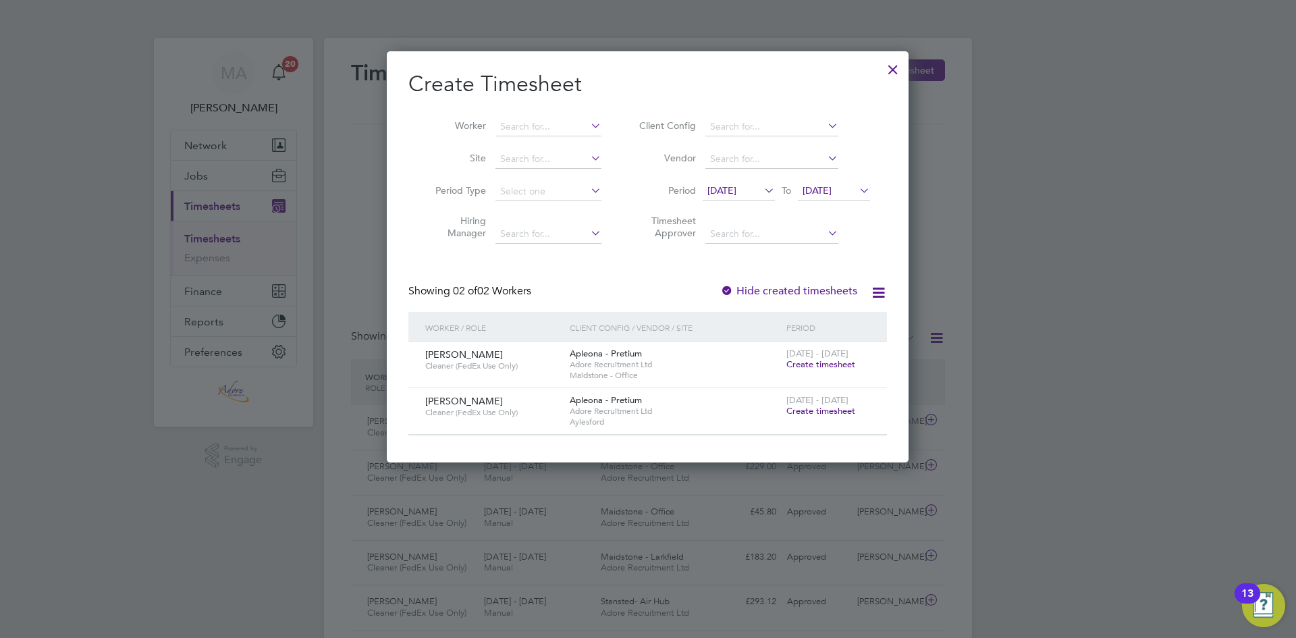
click at [824, 409] on span "Create timesheet" at bounding box center [820, 410] width 69 height 11
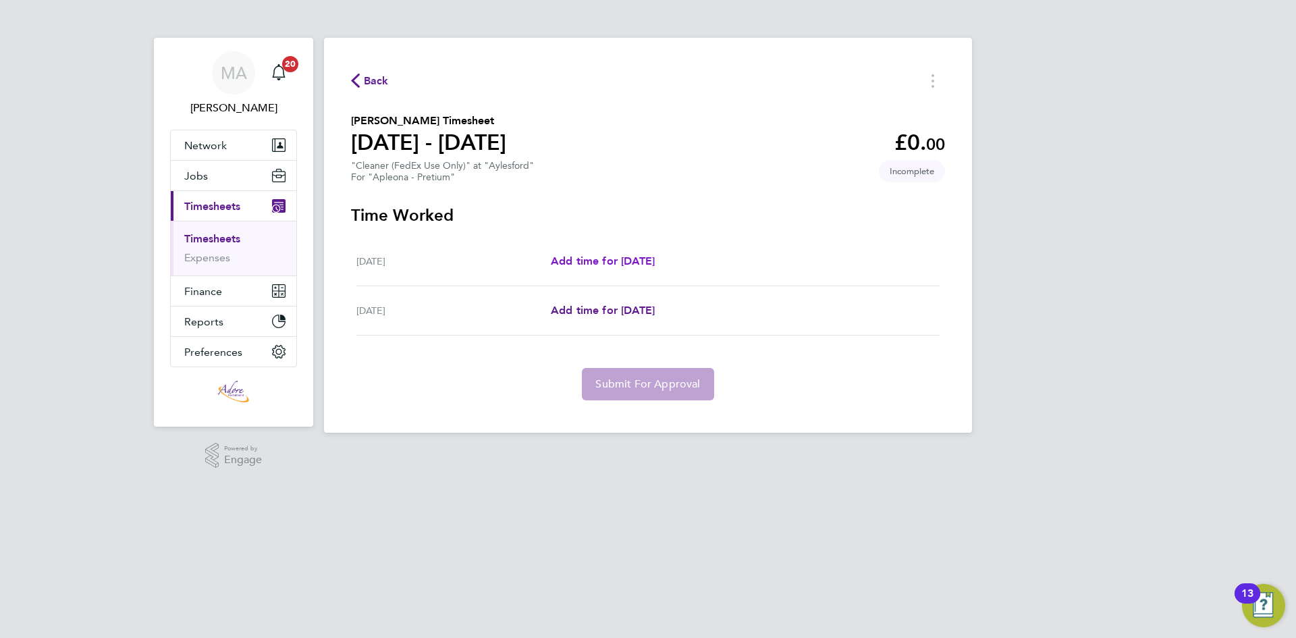
click at [623, 261] on span "Add time for Mon 04 Aug" at bounding box center [603, 260] width 104 height 13
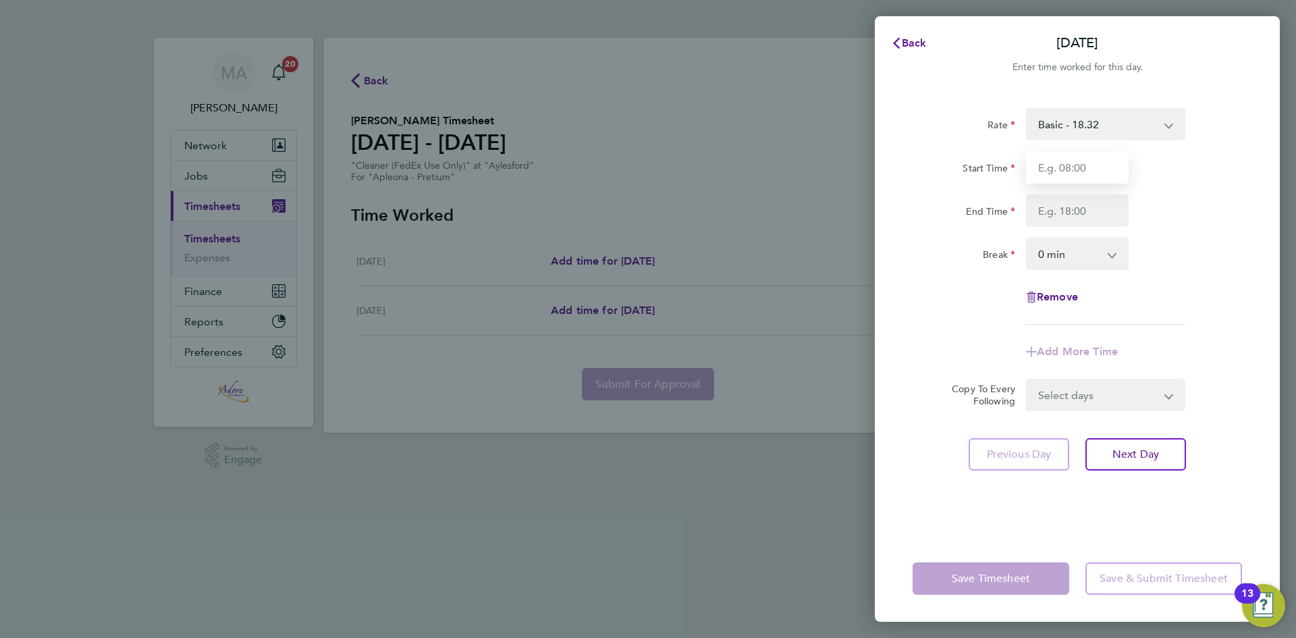
click at [1052, 166] on input "Start Time" at bounding box center [1077, 167] width 103 height 32
type input "12:30"
click at [1079, 212] on input "End Time" at bounding box center [1077, 210] width 103 height 32
type input "16:00"
click at [1082, 253] on select "0 min 15 min 30 min 45 min 60 min 75 min 90 min" at bounding box center [1069, 254] width 84 height 30
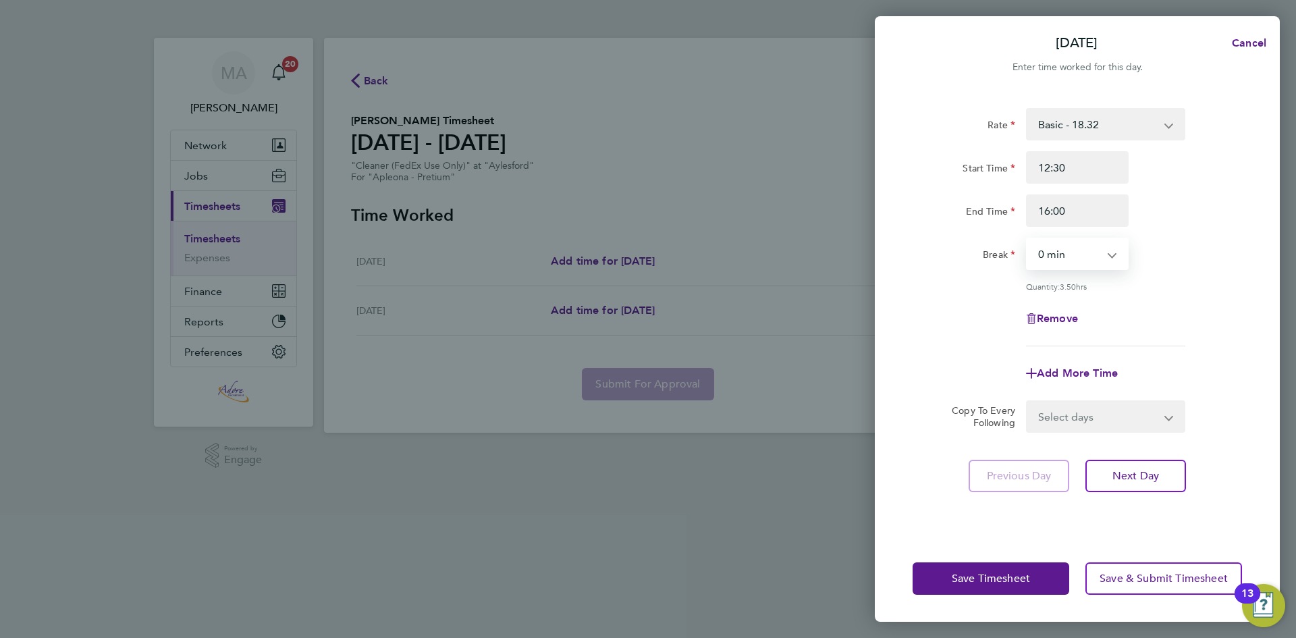
click at [1082, 255] on select "0 min 15 min 30 min 45 min 60 min 75 min 90 min" at bounding box center [1069, 254] width 84 height 30
click at [1015, 572] on span "Save Timesheet" at bounding box center [991, 579] width 78 height 14
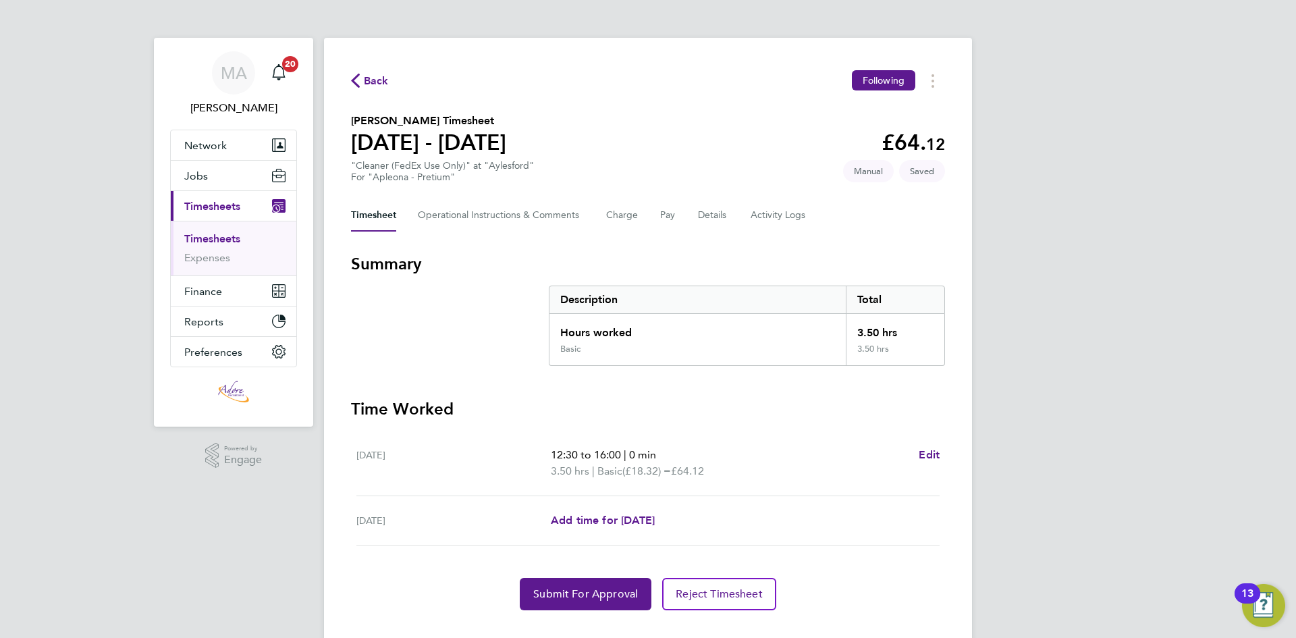
click at [377, 81] on span "Back" at bounding box center [376, 81] width 25 height 16
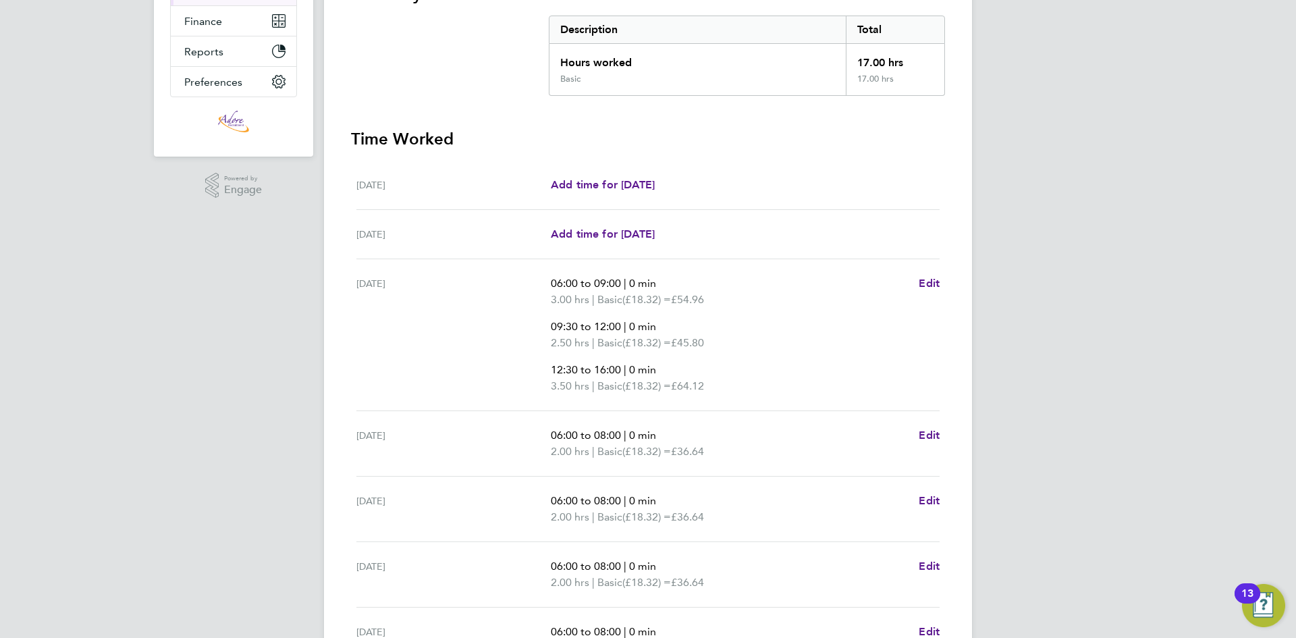
scroll to position [338, 0]
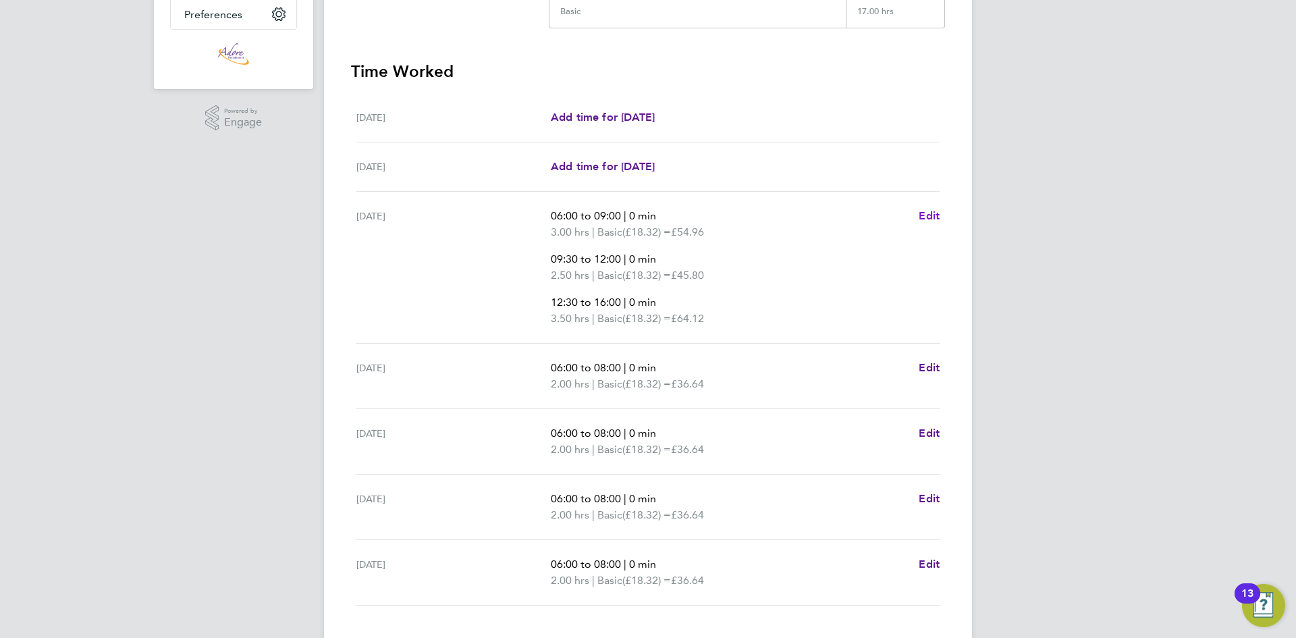
click at [934, 215] on span "Edit" at bounding box center [929, 215] width 21 height 13
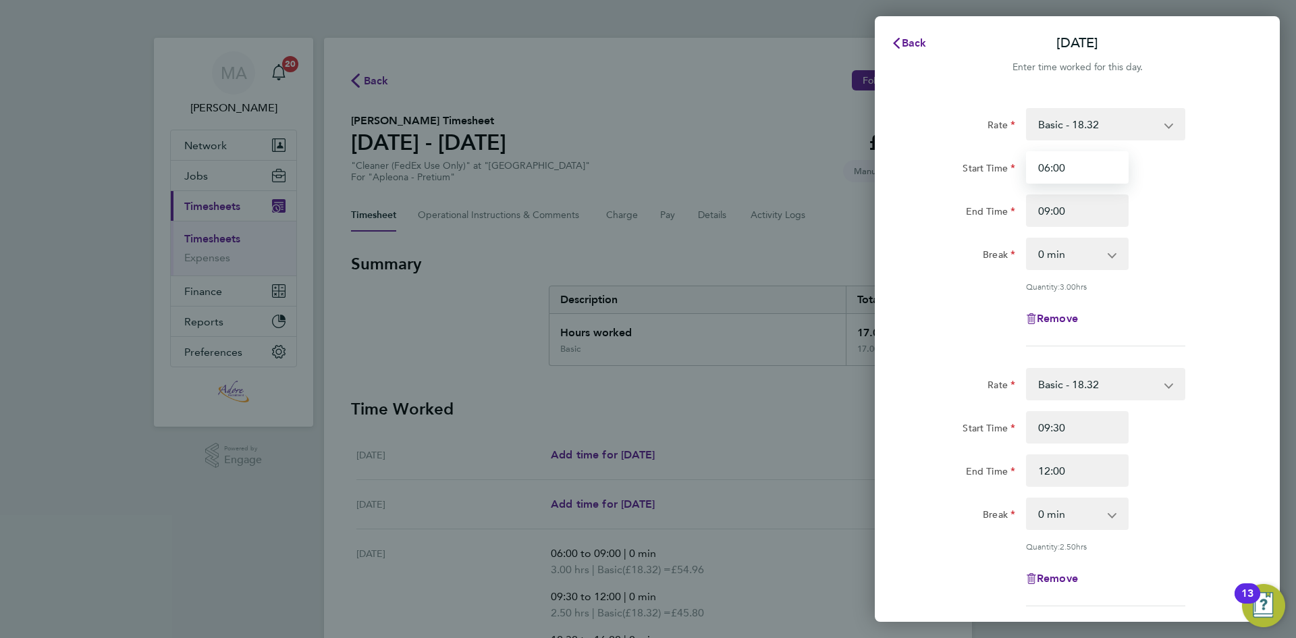
click at [1046, 165] on input "06:00" at bounding box center [1077, 167] width 103 height 32
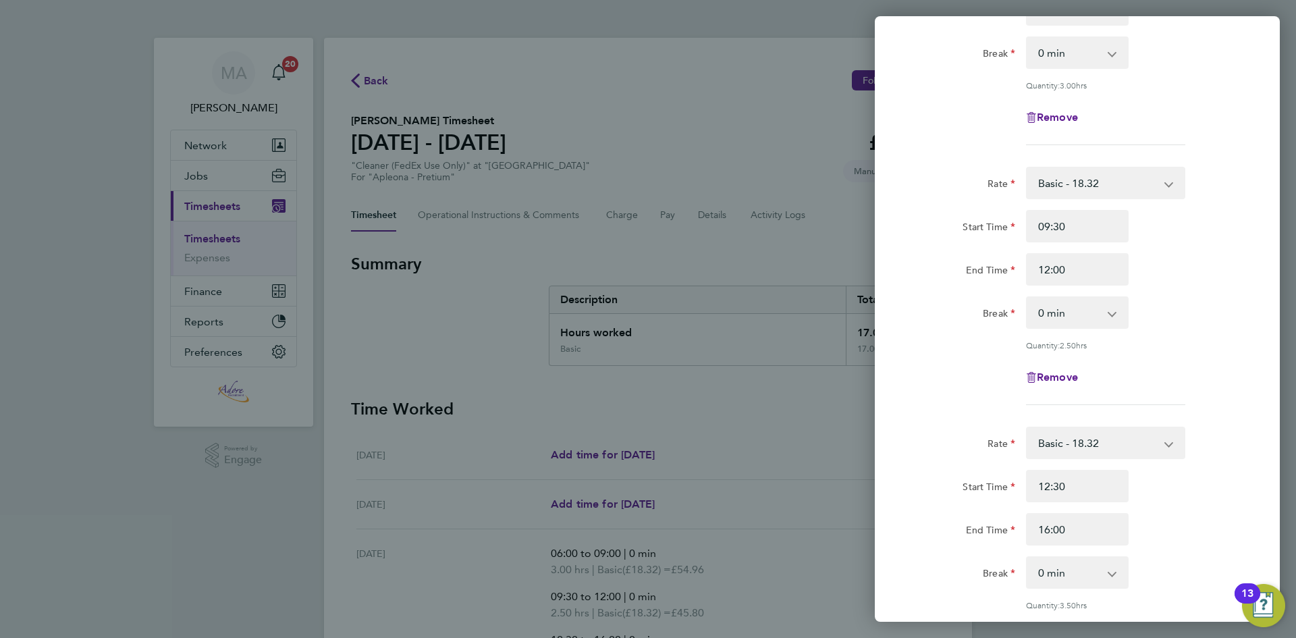
scroll to position [203, 0]
type input "07:00"
click at [1072, 375] on span "Remove" at bounding box center [1057, 375] width 41 height 13
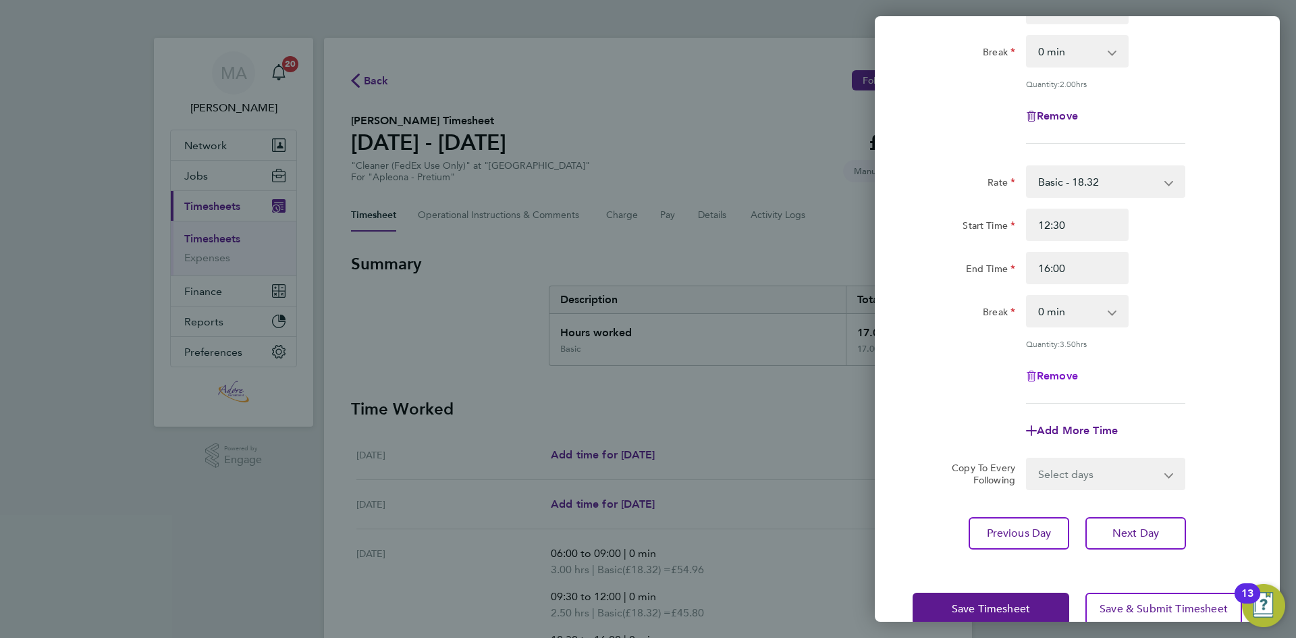
click at [1065, 371] on span "Remove" at bounding box center [1057, 375] width 41 height 13
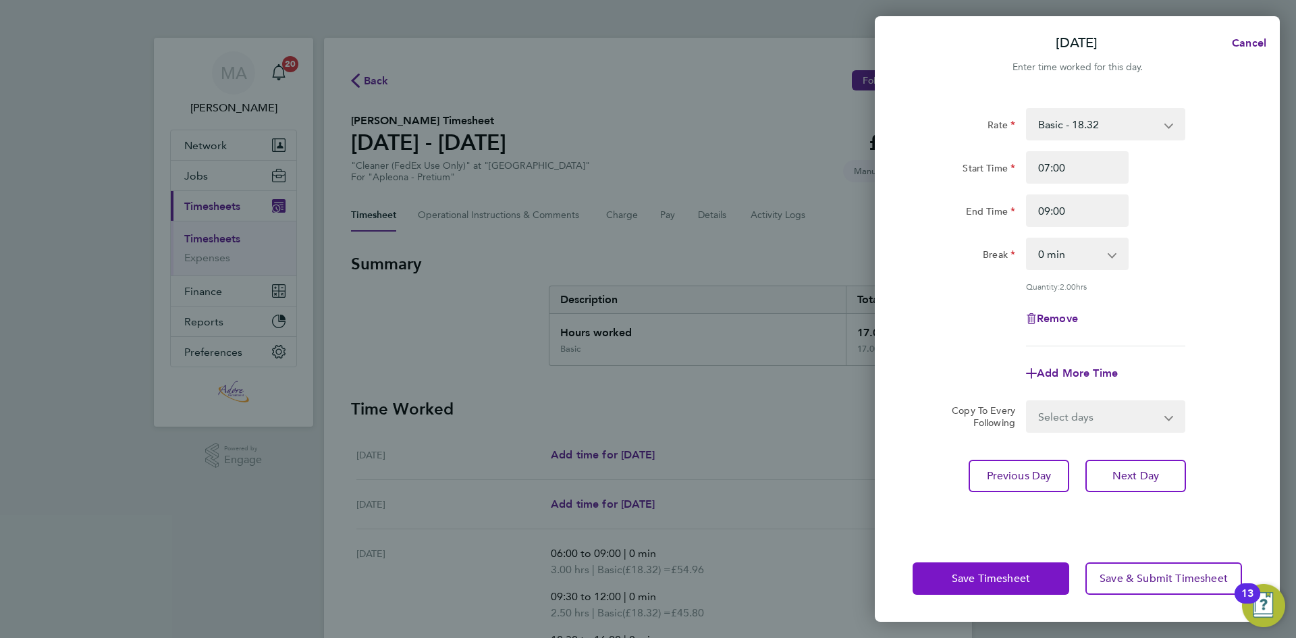
click at [1001, 581] on span "Save Timesheet" at bounding box center [991, 579] width 78 height 14
